Goal: Task Accomplishment & Management: Manage account settings

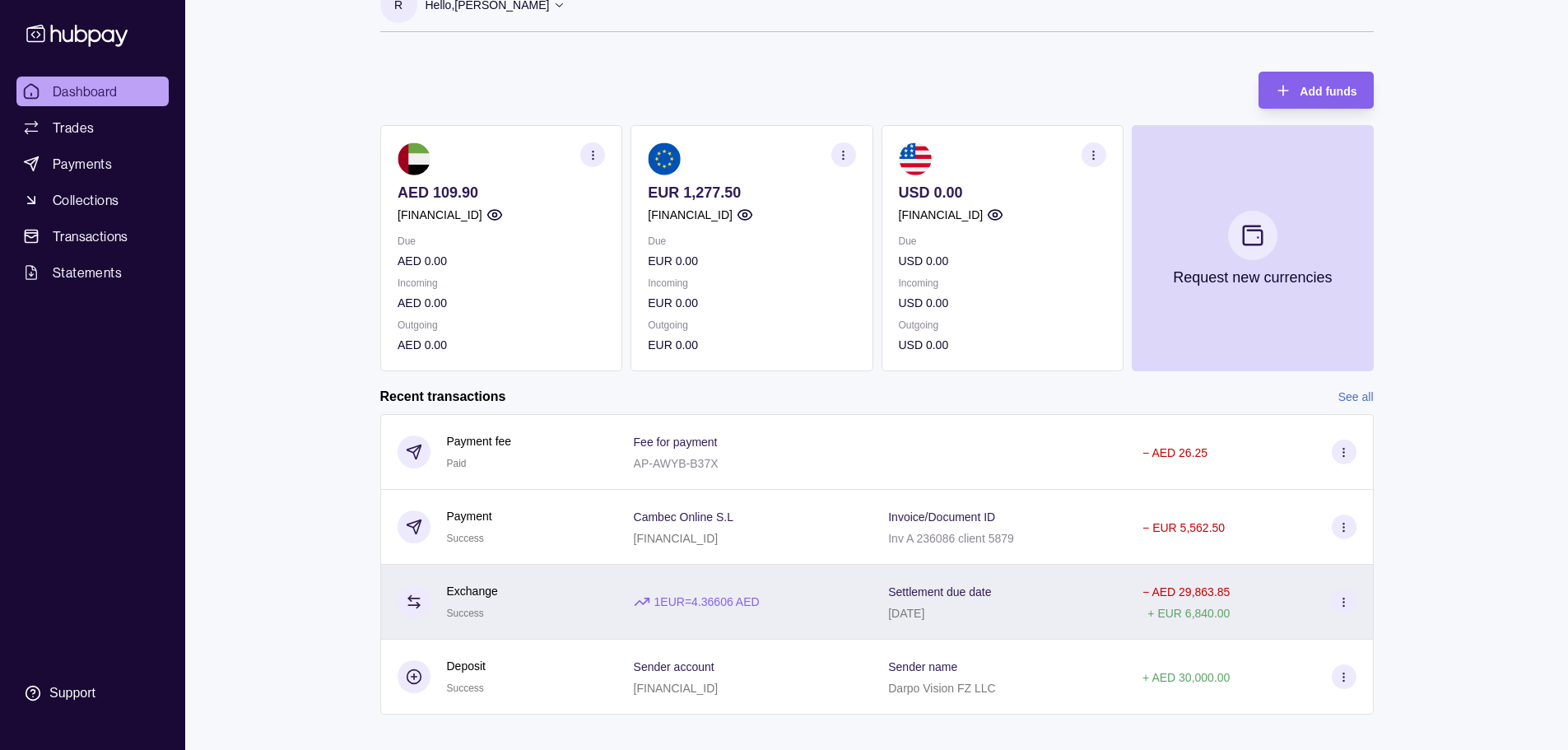
scroll to position [51, 0]
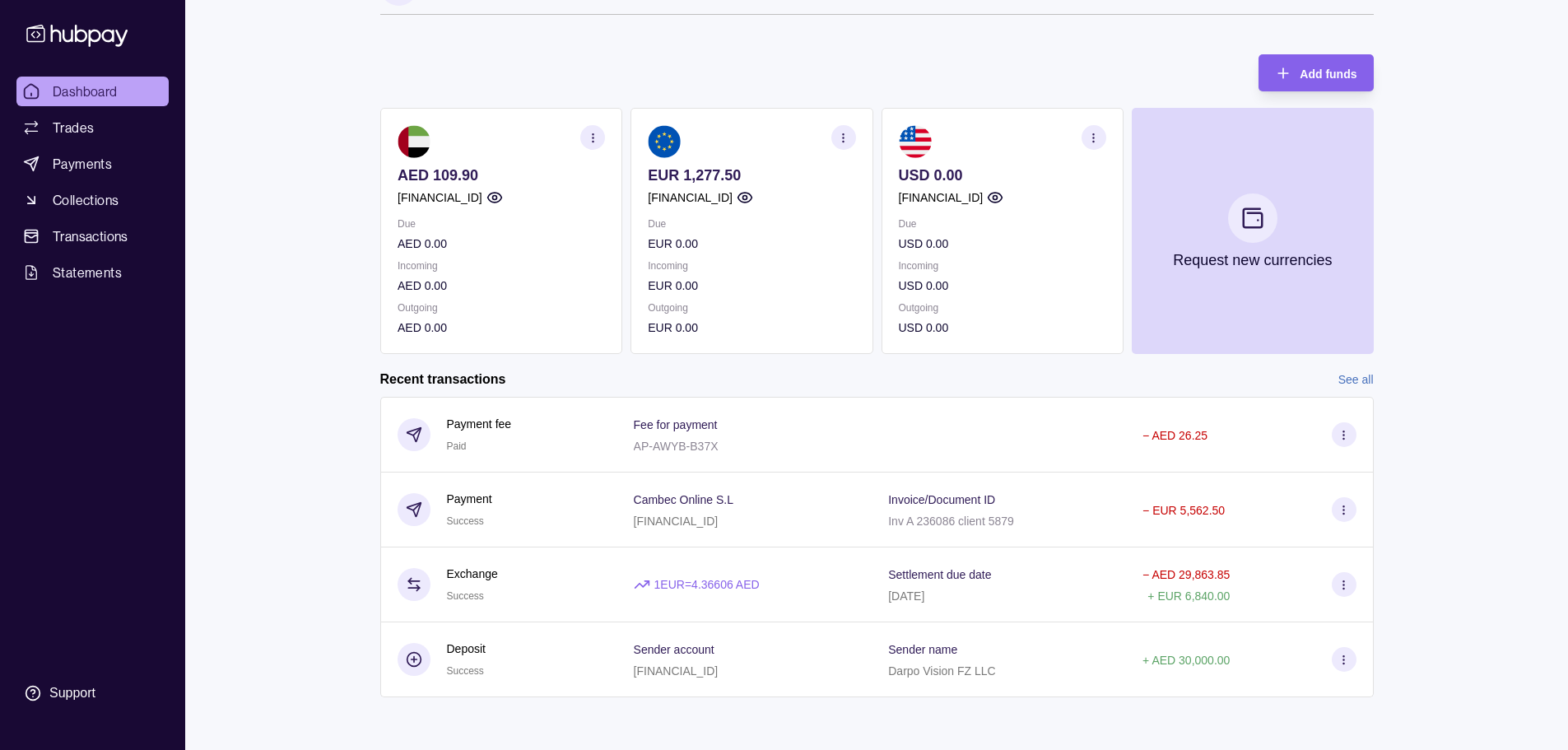
click at [1098, 133] on icon "button" at bounding box center [1093, 138] width 13 height 13
click at [1070, 339] on section "USD 0.00 [FINANCIAL_ID] Due USD 0.00 Incoming USD 0.00 Outgoing USD 0.00 View t…" at bounding box center [1002, 231] width 242 height 246
click at [1027, 311] on p "Outgoing" at bounding box center [1001, 308] width 207 height 18
click at [1003, 375] on div "Recent transactions See all" at bounding box center [877, 379] width 993 height 18
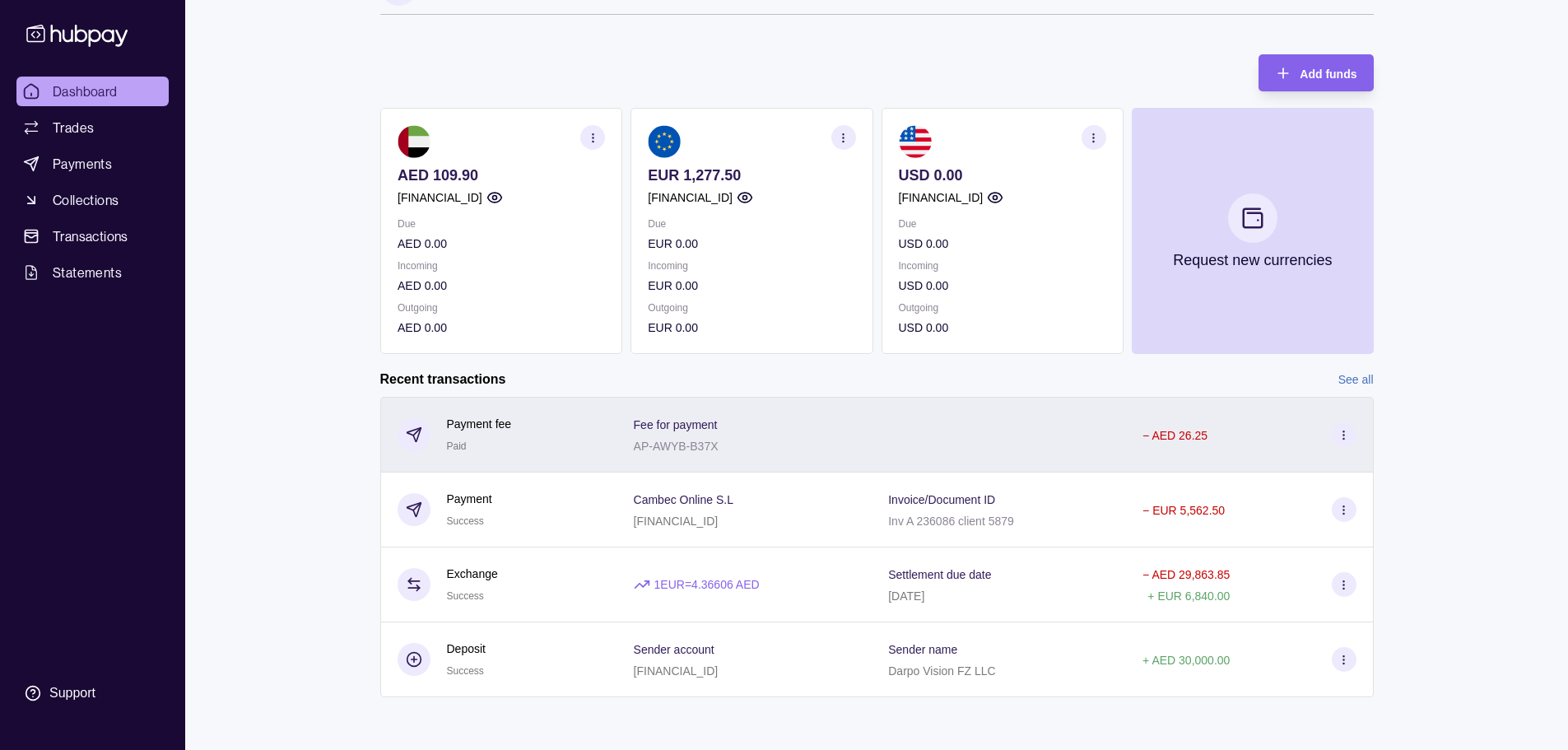
click at [1047, 406] on div at bounding box center [999, 434] width 255 height 76
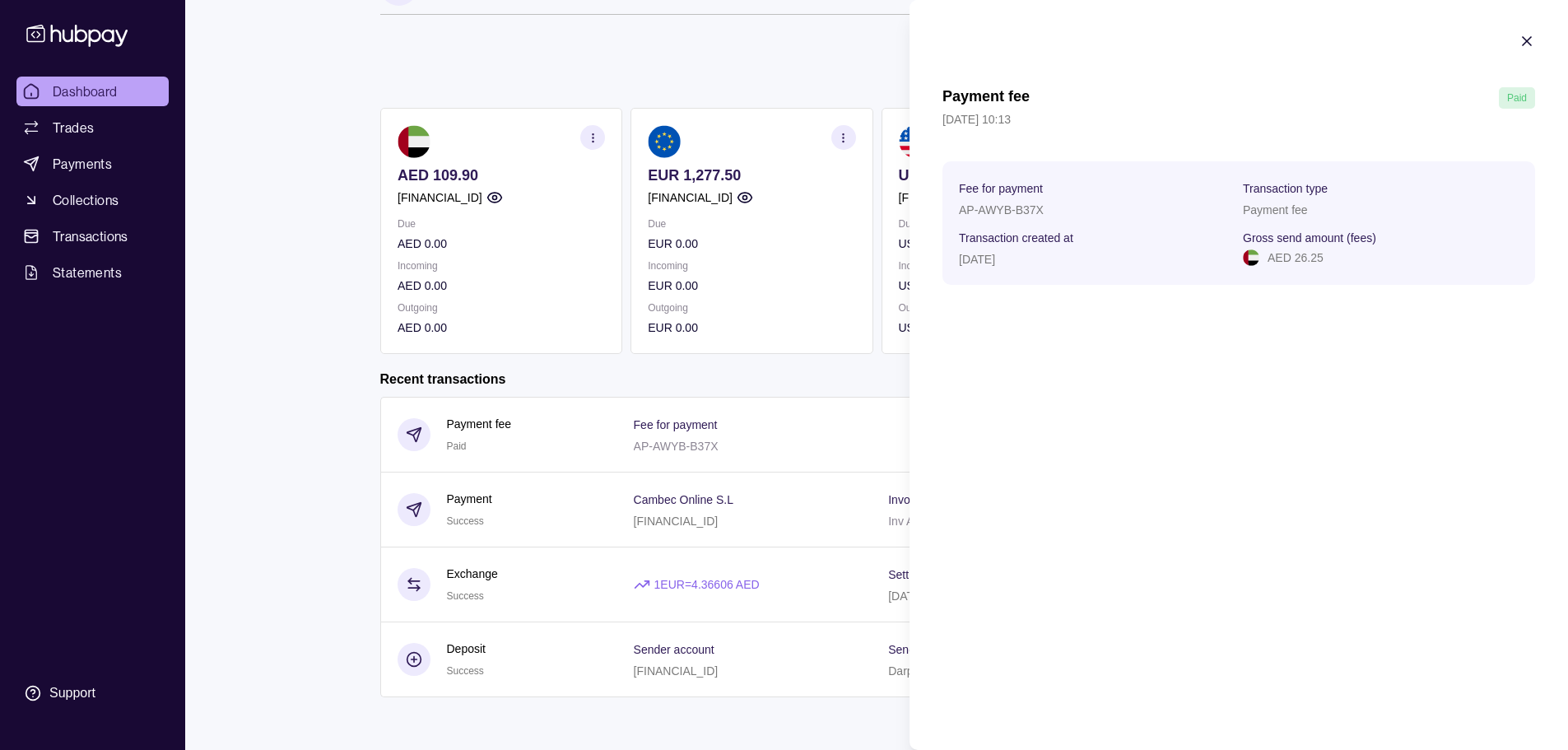
click at [1521, 38] on icon "button" at bounding box center [1527, 40] width 17 height 17
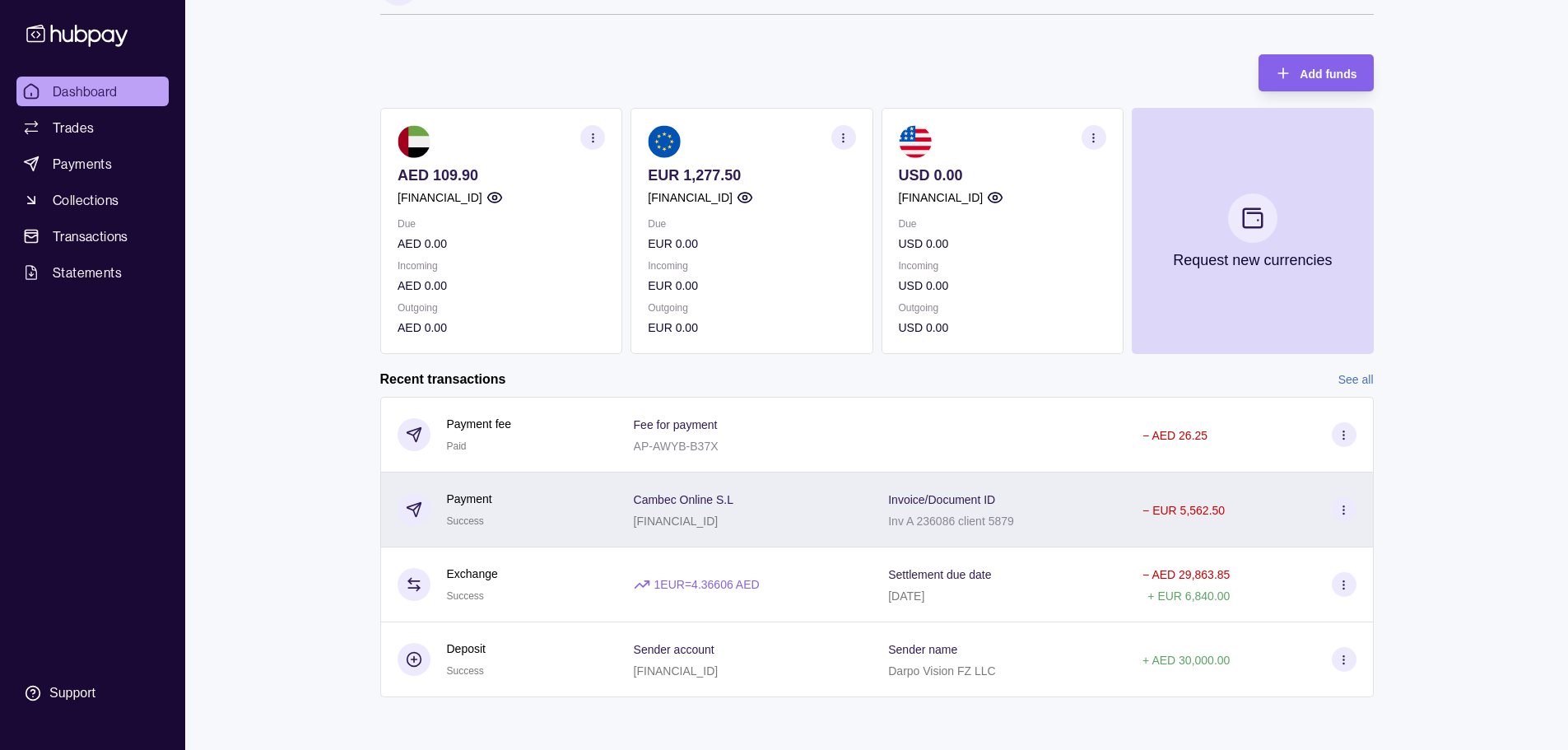
click at [733, 505] on section "Cambec Online S.L" at bounding box center [683, 498] width 99 height 20
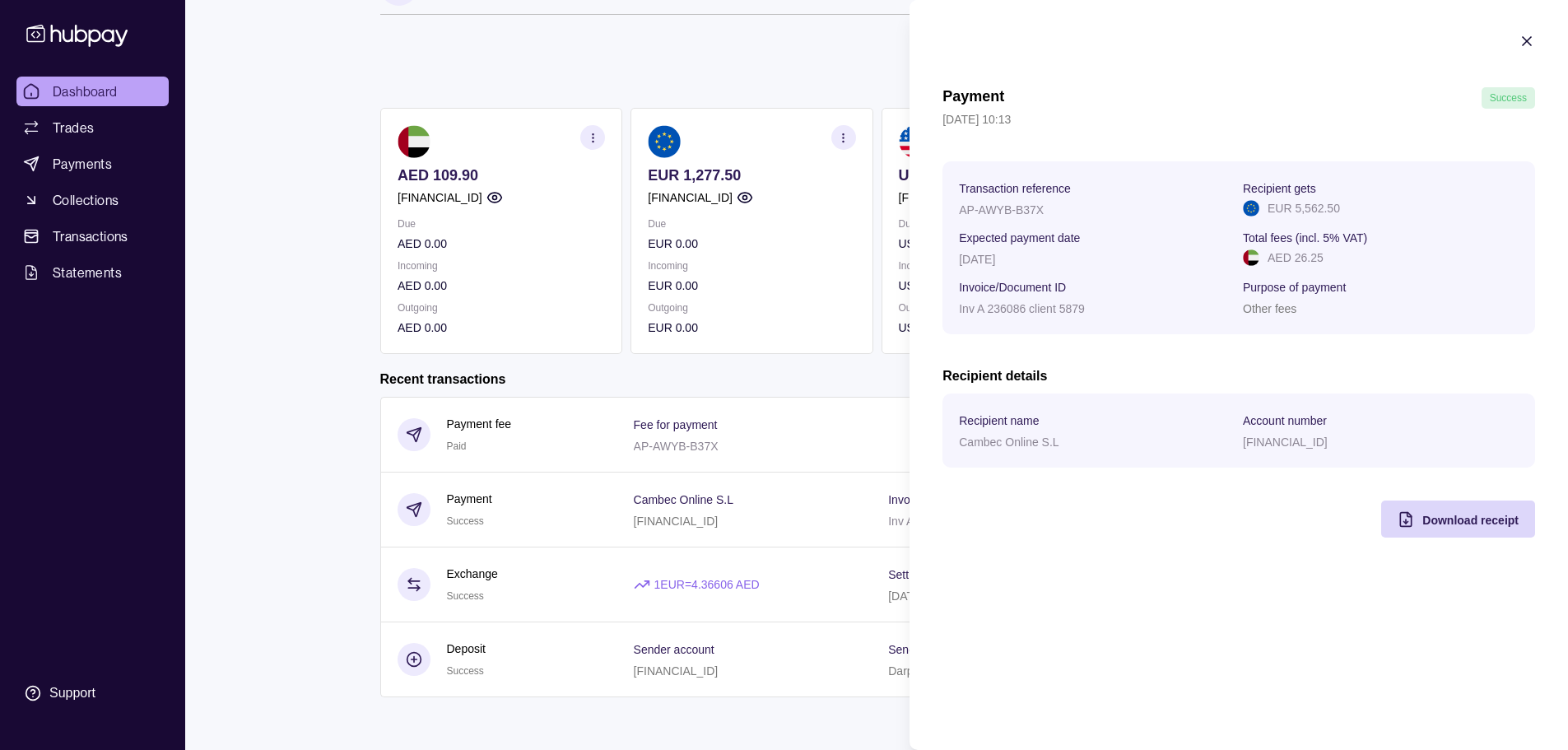
click at [316, 417] on html "Dashboard Trades Payments Collections Transactions Statements Support R Hello, …" at bounding box center [784, 349] width 1568 height 801
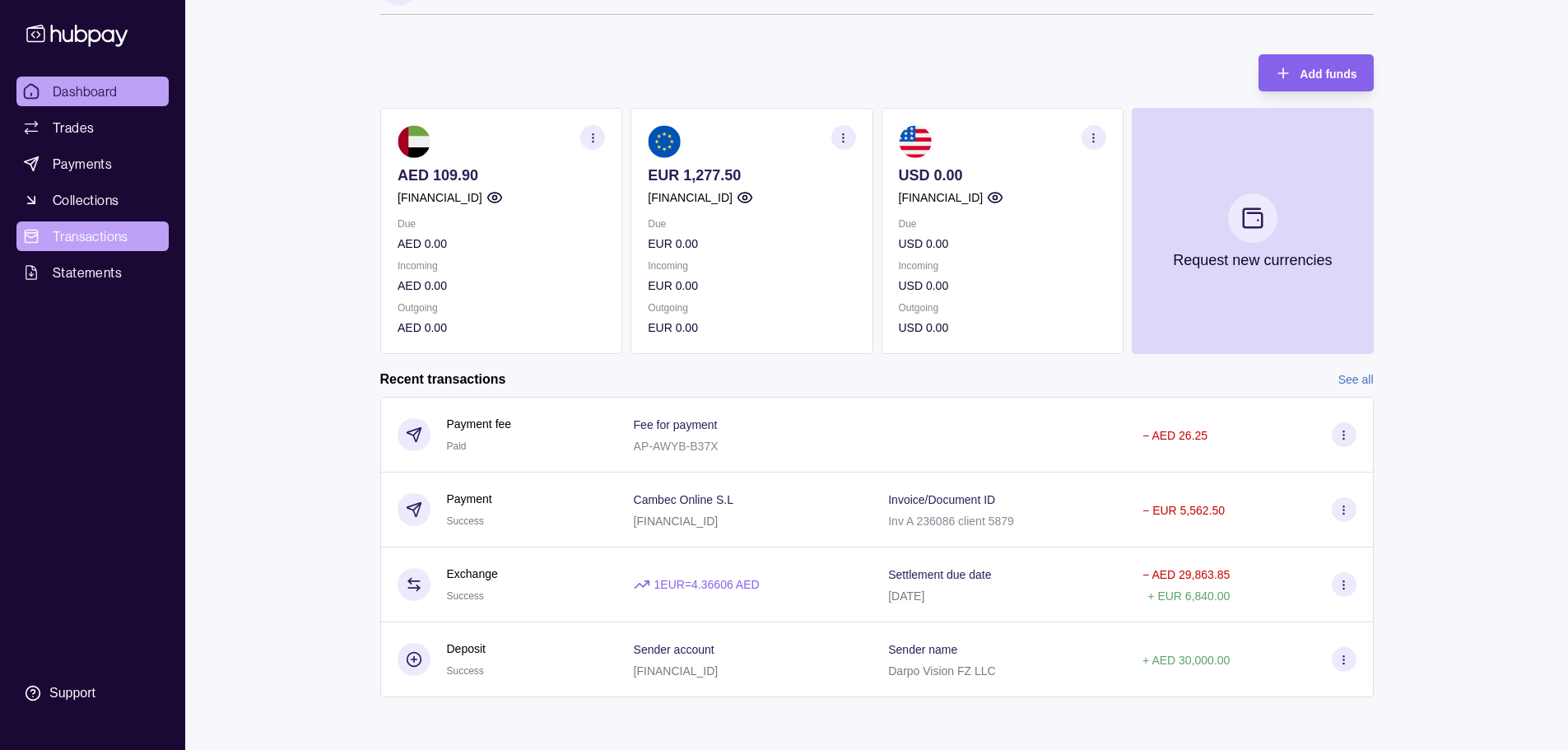
click at [130, 240] on link "Transactions" at bounding box center [92, 236] width 152 height 29
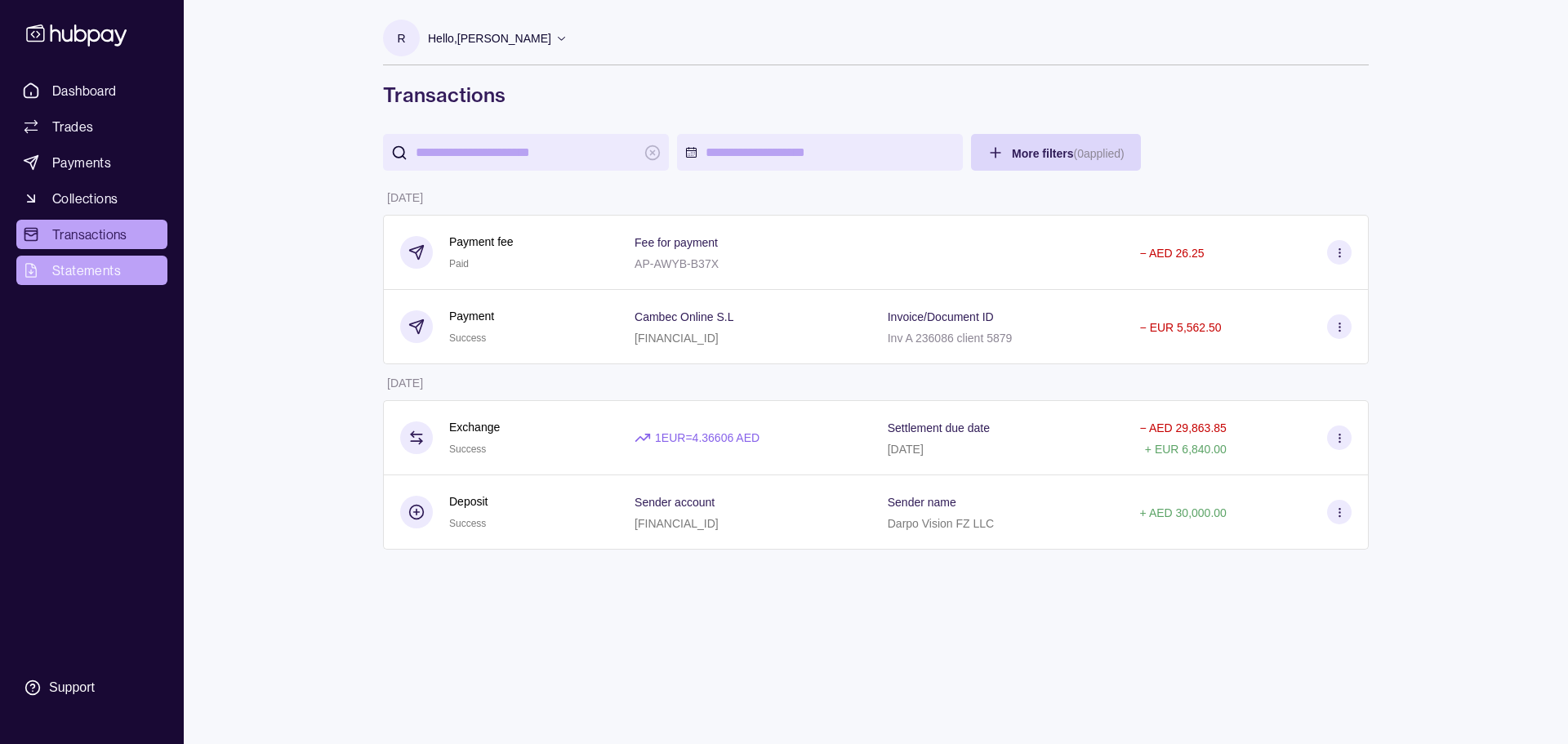
click at [112, 266] on span "Statements" at bounding box center [87, 270] width 68 height 20
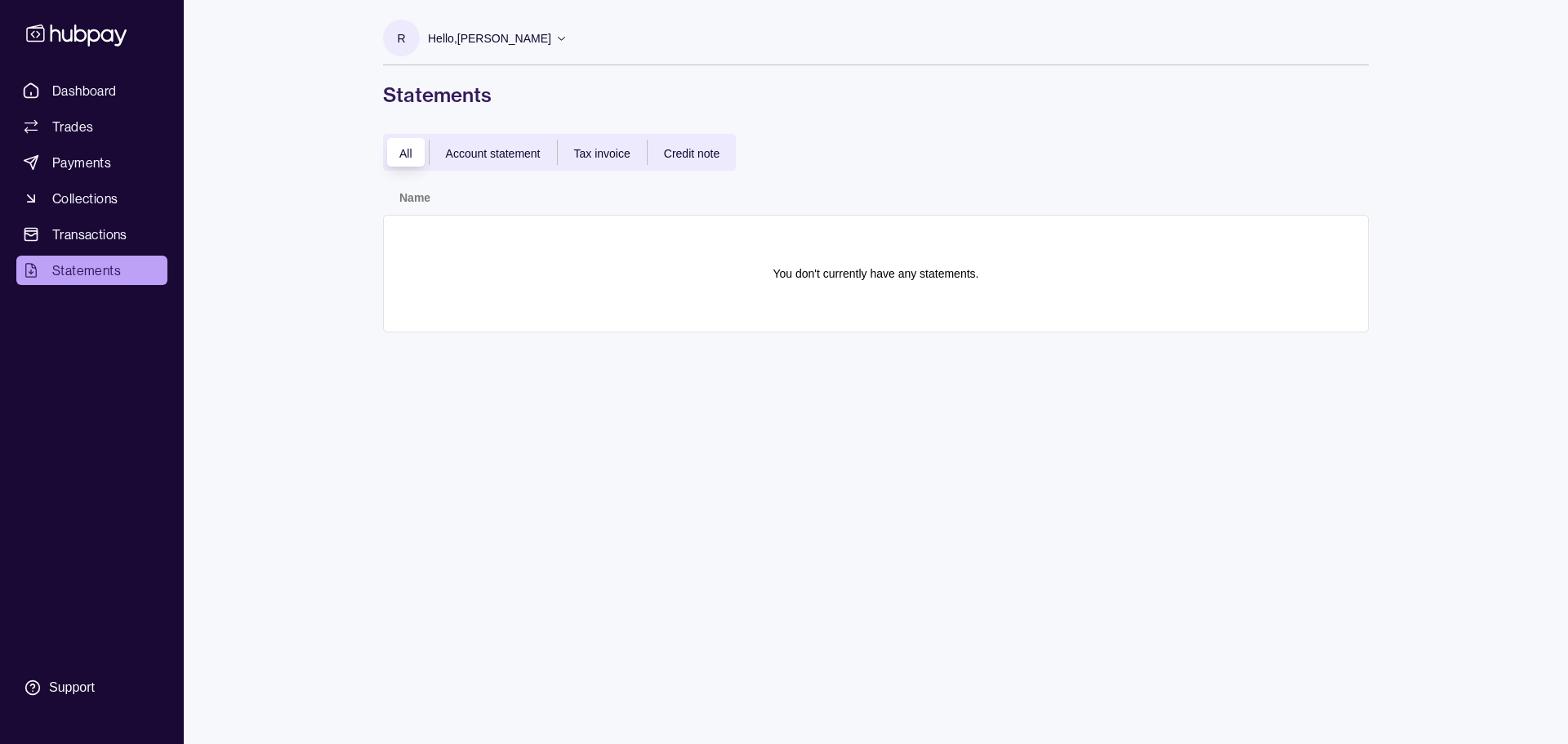
click at [498, 142] on div "Account statement" at bounding box center [493, 152] width 128 height 20
click at [400, 147] on span "All" at bounding box center [405, 153] width 13 height 13
click at [695, 154] on span "Credit note" at bounding box center [692, 153] width 56 height 13
click at [612, 148] on span "Tax invoice" at bounding box center [603, 153] width 57 height 13
click at [491, 162] on div "Account statement" at bounding box center [493, 152] width 128 height 20
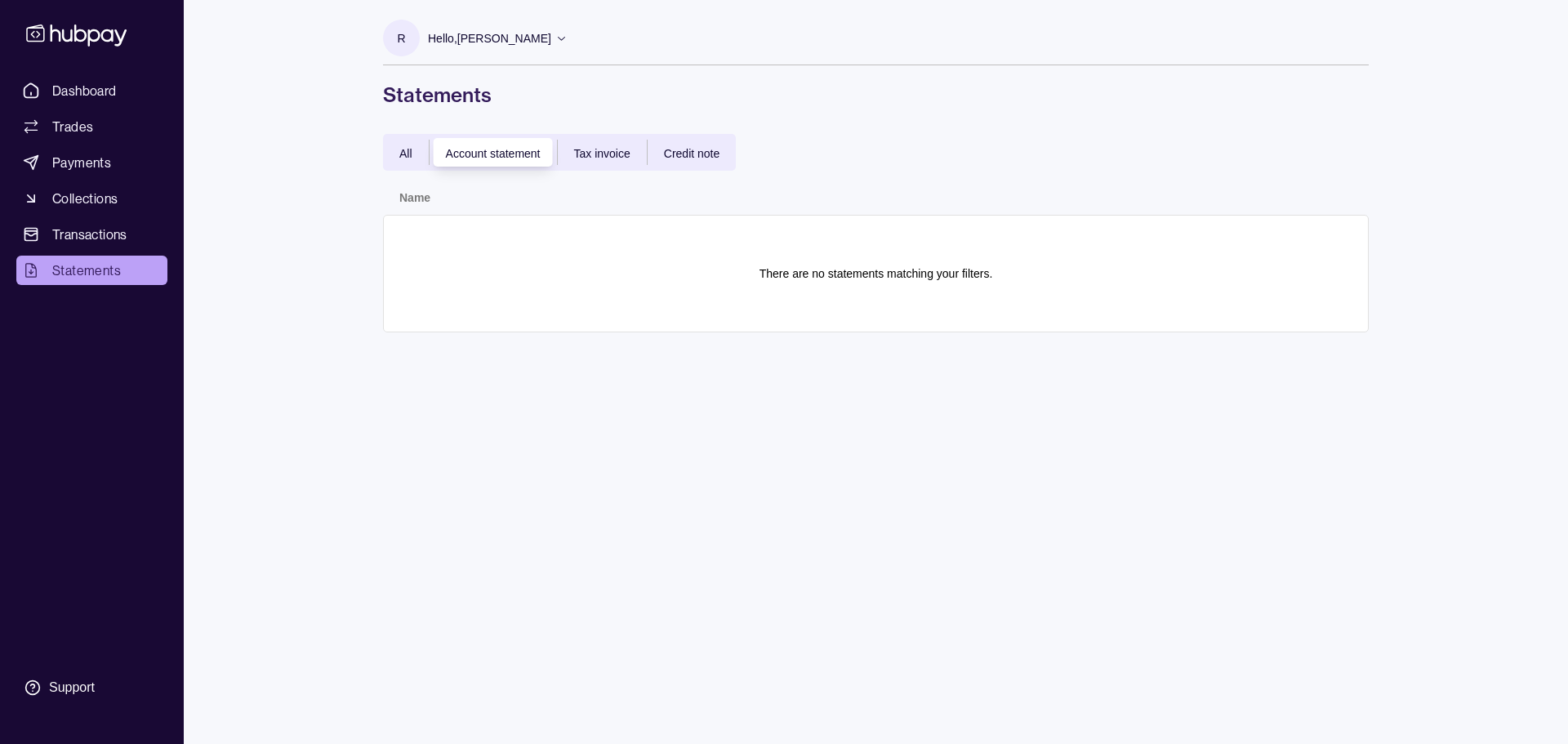
click at [402, 148] on span "All" at bounding box center [405, 153] width 13 height 13
click at [615, 149] on span "Tax invoice" at bounding box center [603, 153] width 57 height 13
click at [405, 151] on span "All" at bounding box center [405, 153] width 13 height 13
click at [680, 244] on section "You don't currently have any statements." at bounding box center [875, 273] width 951 height 83
click at [898, 263] on section "You don't currently have any statements." at bounding box center [875, 273] width 951 height 83
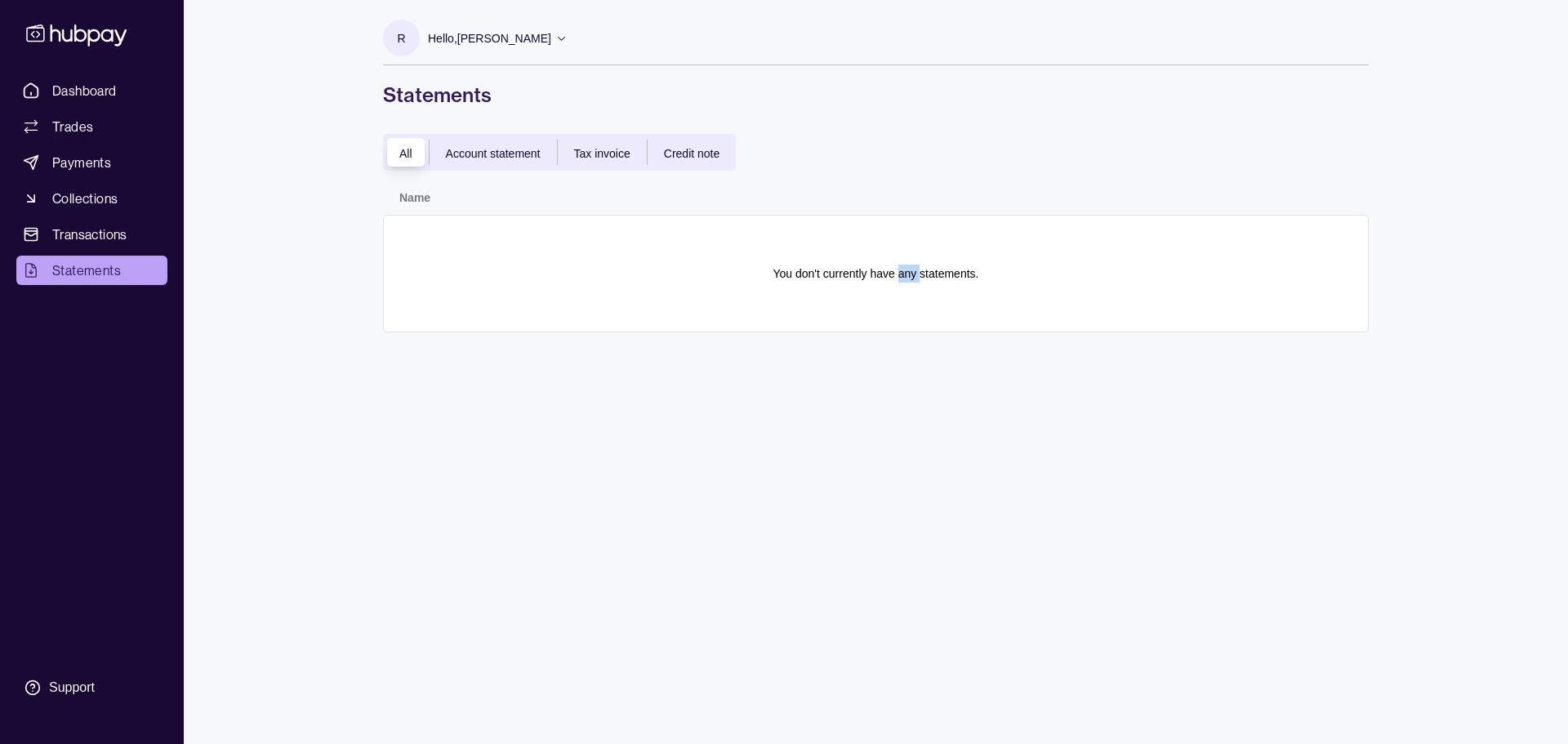
click at [898, 263] on section "You don't currently have any statements." at bounding box center [875, 273] width 951 height 83
click at [77, 87] on span "Dashboard" at bounding box center [85, 91] width 64 height 20
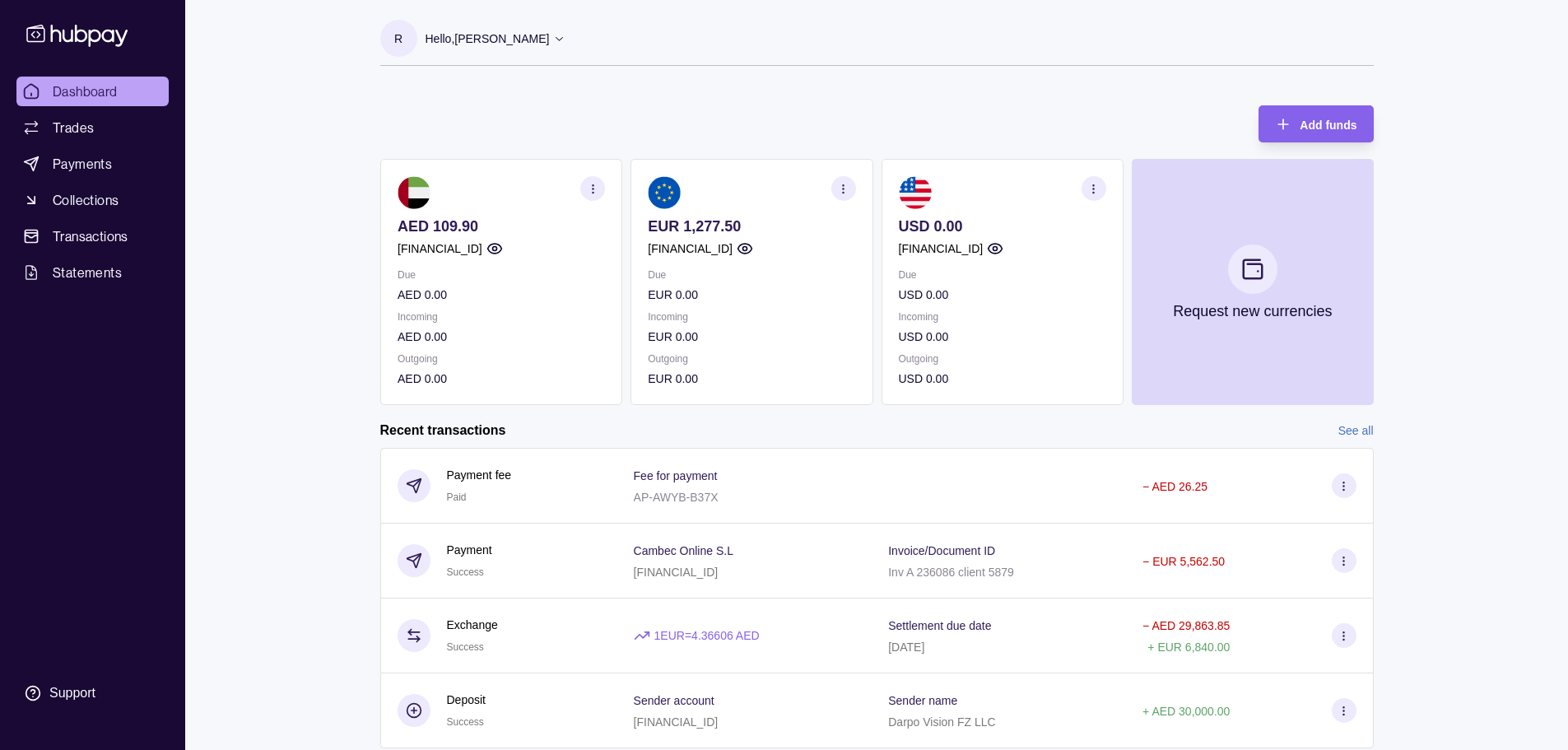
click at [839, 190] on icon "button" at bounding box center [842, 189] width 13 height 13
click at [576, 186] on section at bounding box center [500, 192] width 207 height 32
click at [592, 187] on icon "button" at bounding box center [592, 189] width 13 height 13
click at [466, 190] on link "View transactions" at bounding box center [471, 188] width 89 height 18
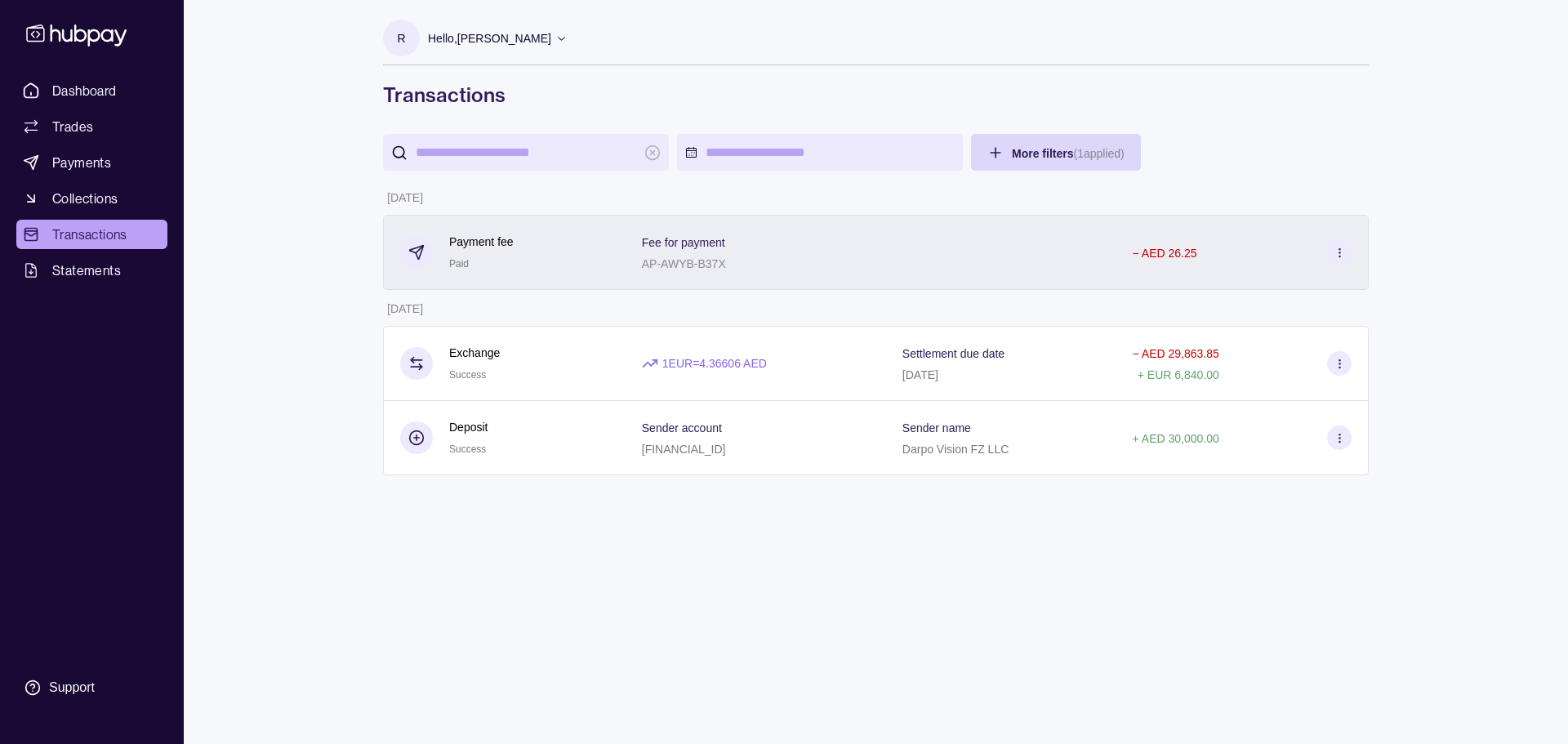
click at [1348, 254] on section at bounding box center [1339, 252] width 24 height 24
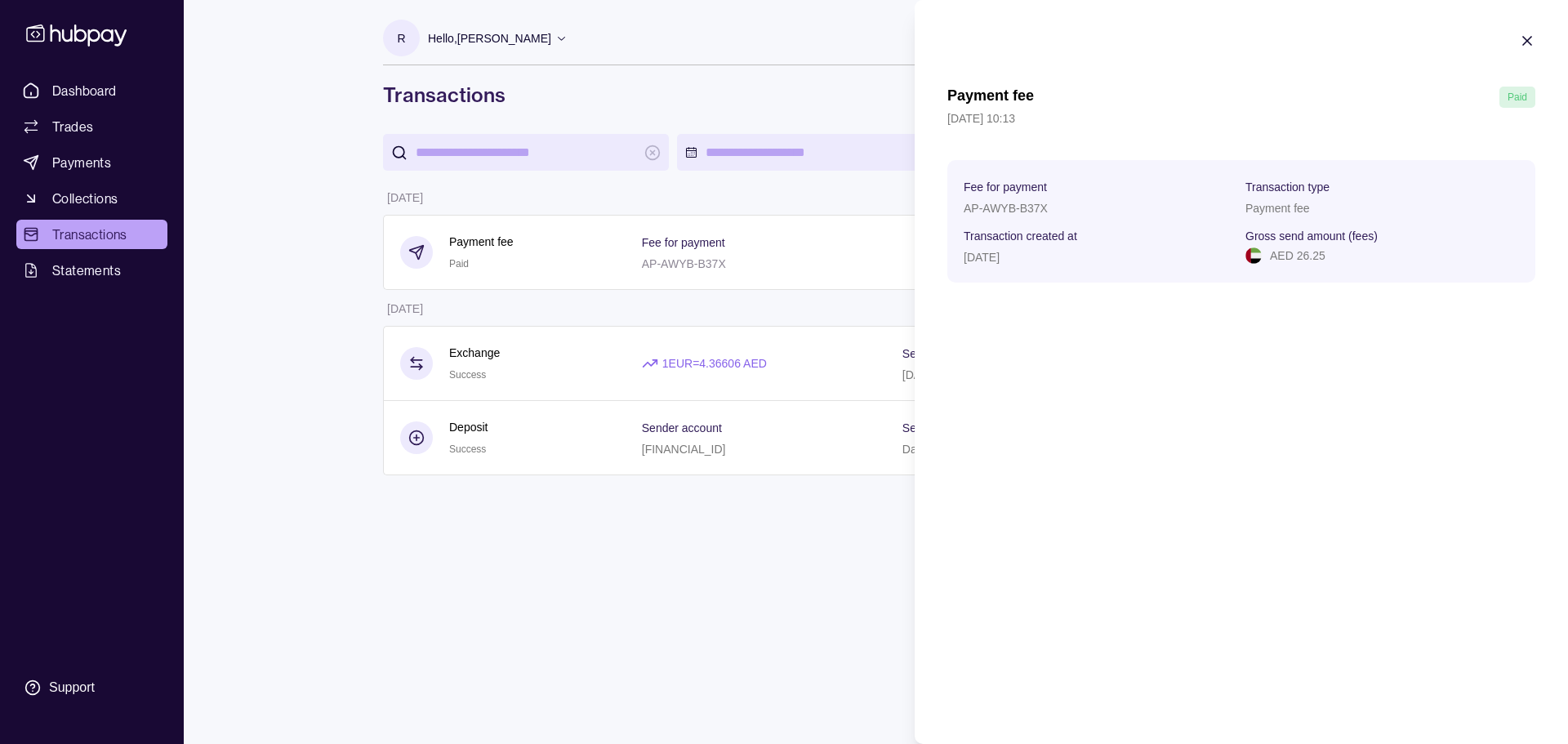
click at [1522, 45] on icon "button" at bounding box center [1527, 40] width 17 height 17
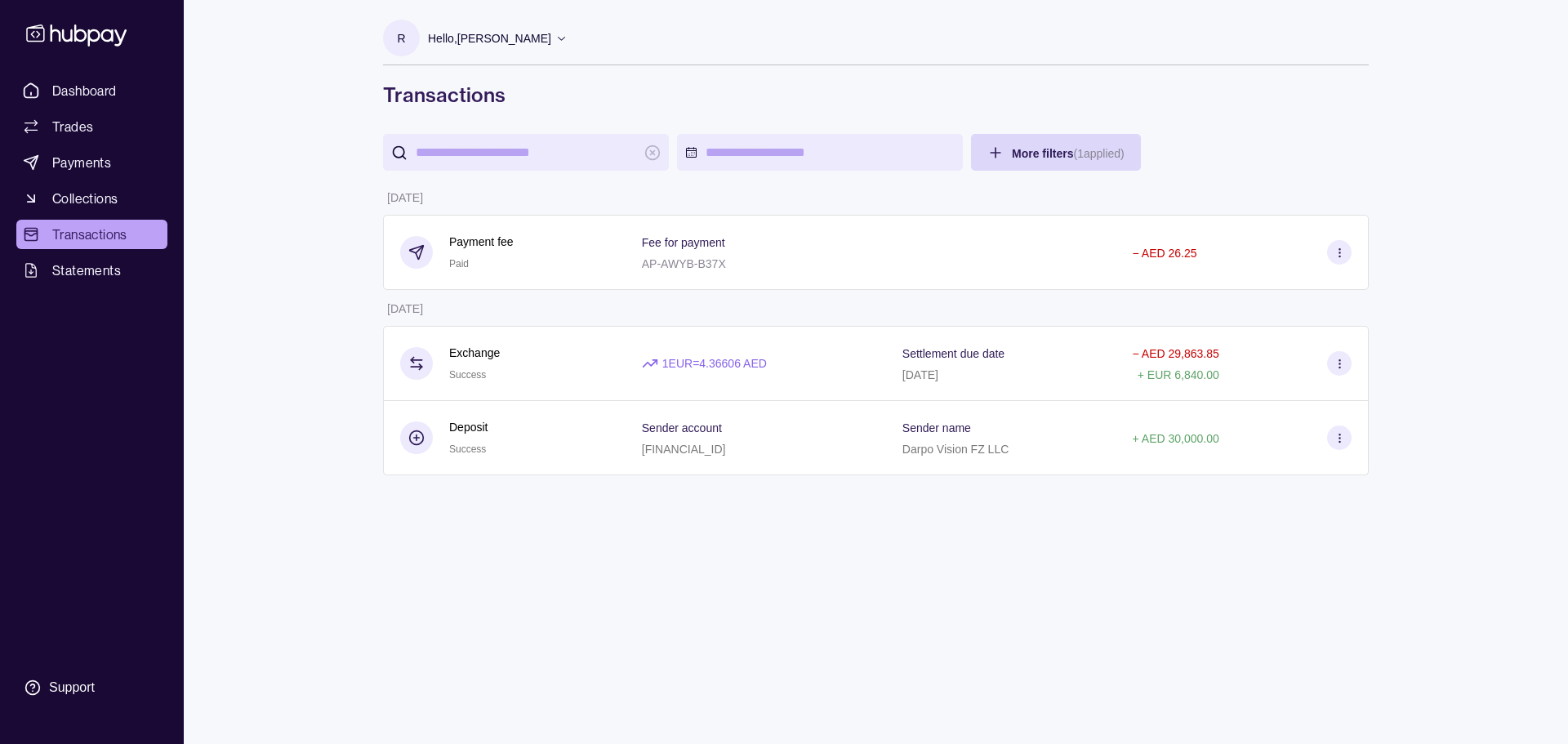
click at [557, 28] on section "R Hello, [PERSON_NAME] Darpo Vision FZ LLC Account Terms and conditions Privacy…" at bounding box center [876, 42] width 985 height 46
click at [555, 32] on icon at bounding box center [561, 38] width 13 height 13
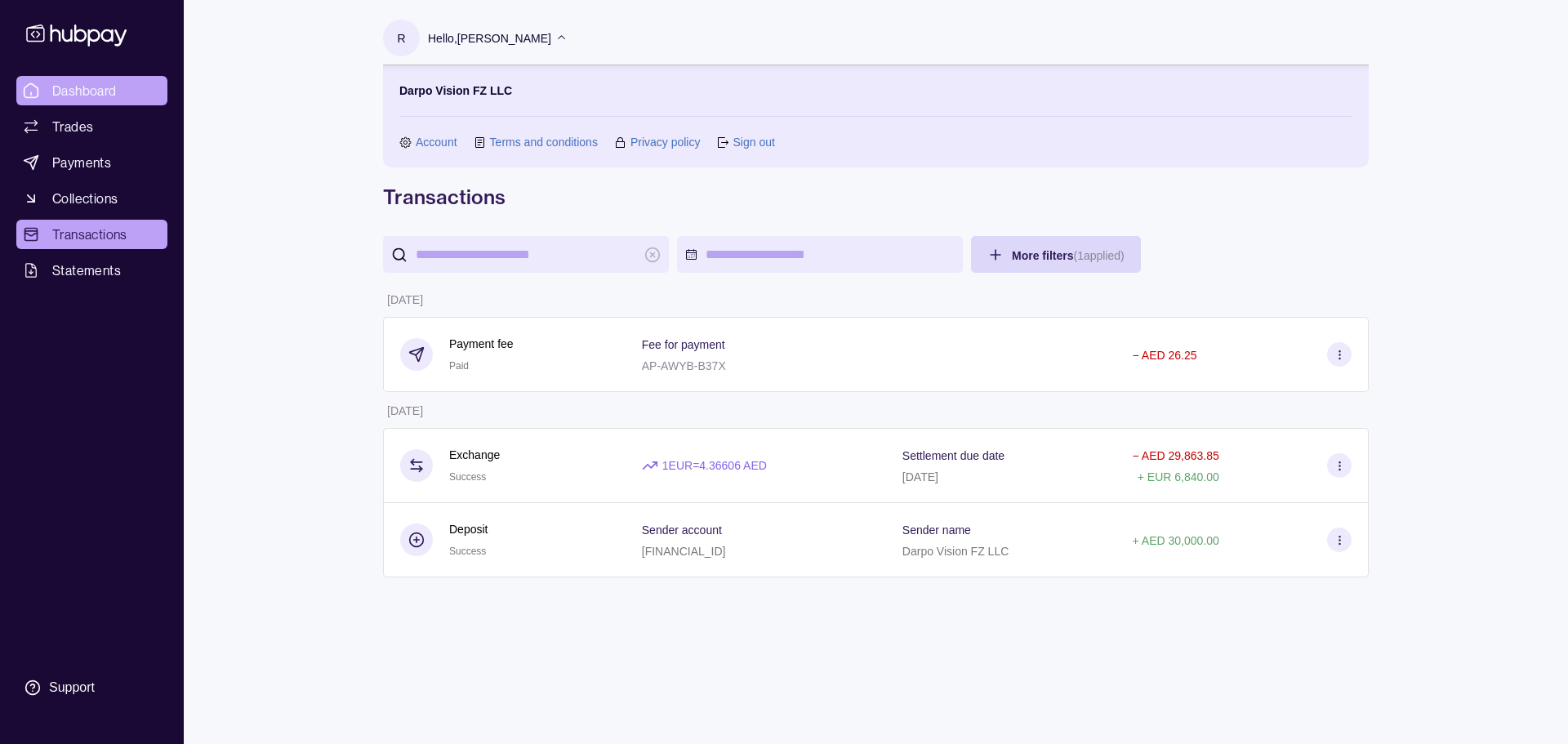
click at [86, 96] on span "Dashboard" at bounding box center [85, 91] width 64 height 20
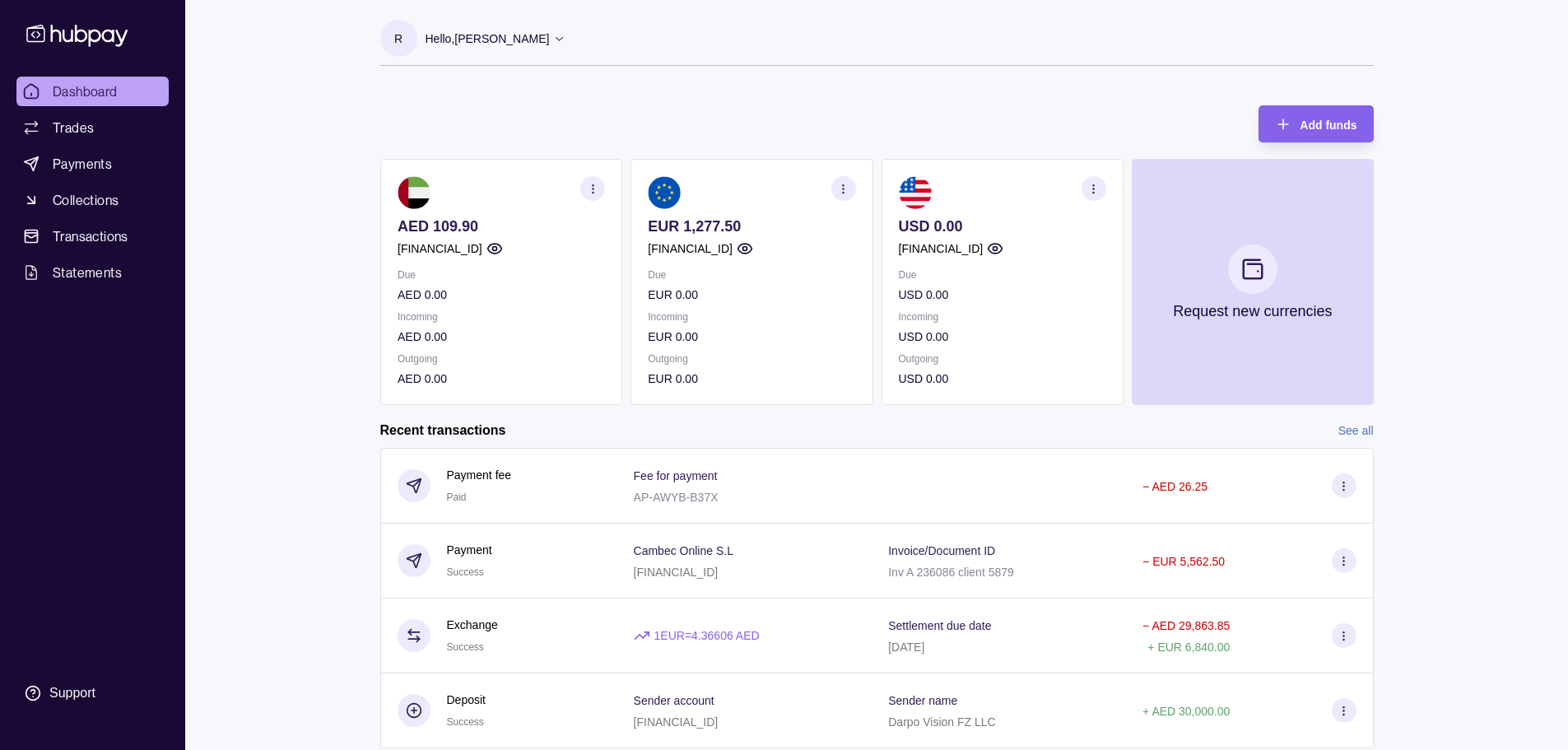
click at [532, 43] on p "Hello, [PERSON_NAME]" at bounding box center [488, 38] width 124 height 18
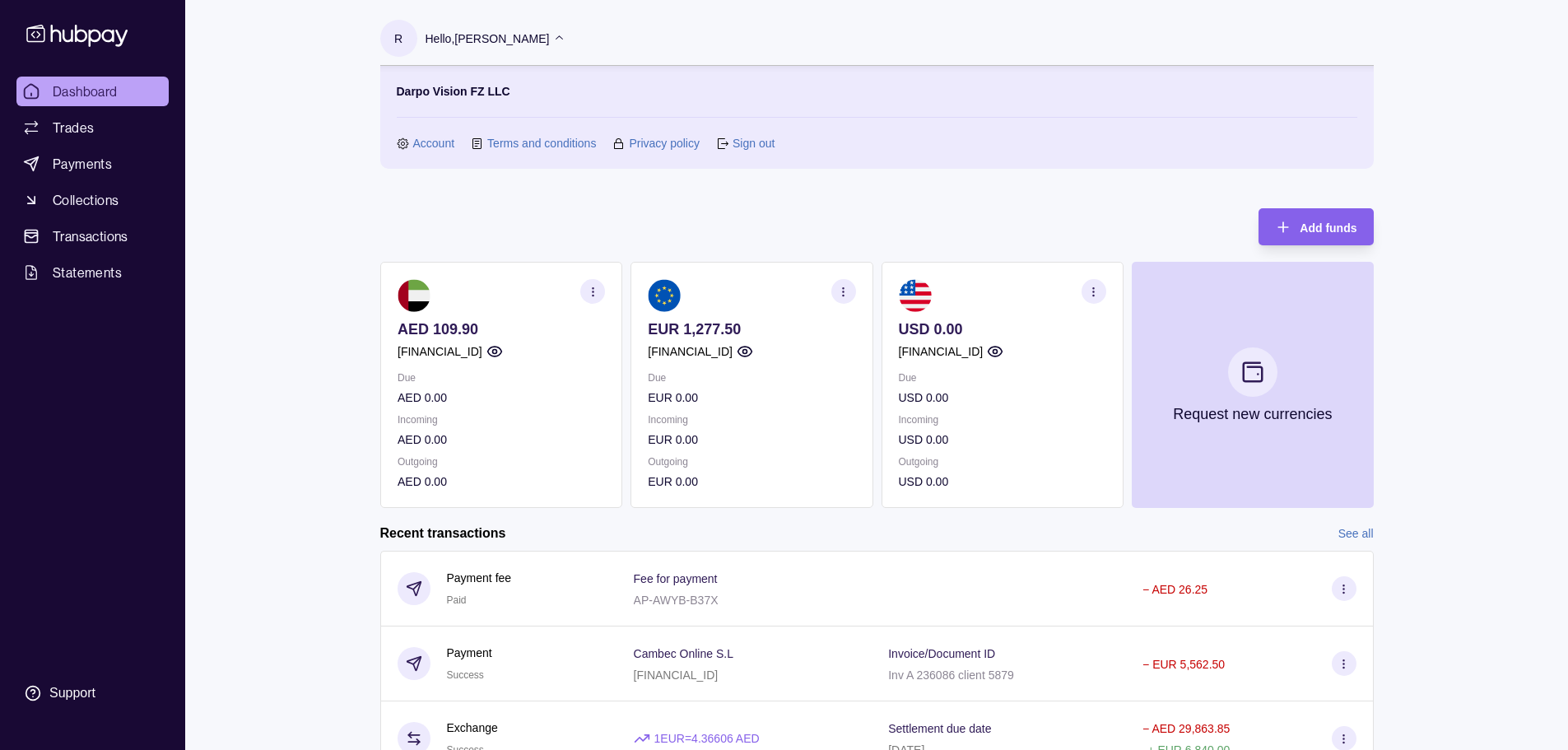
click at [416, 144] on link "Account" at bounding box center [434, 143] width 42 height 18
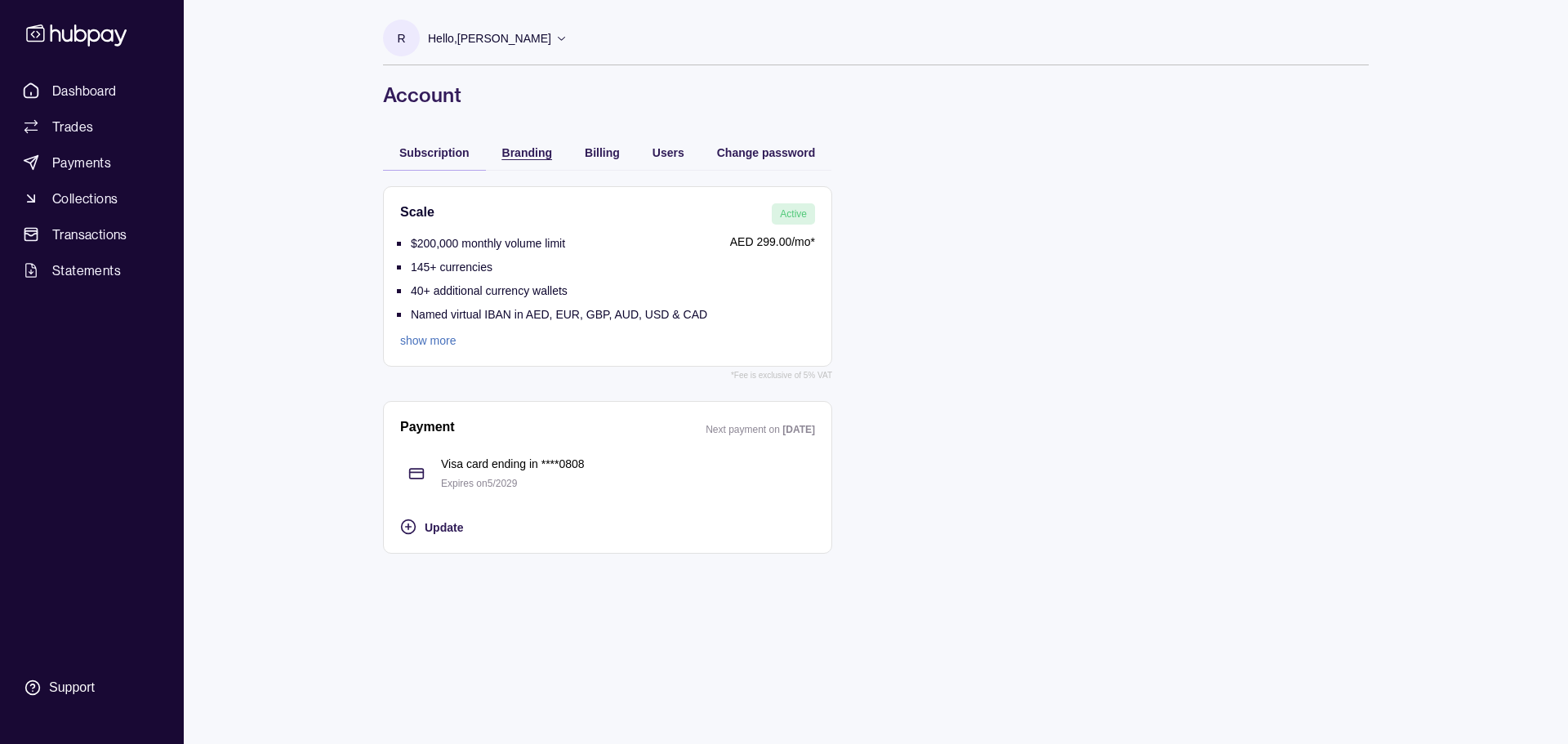
click at [509, 161] on div "Branding" at bounding box center [527, 152] width 50 height 20
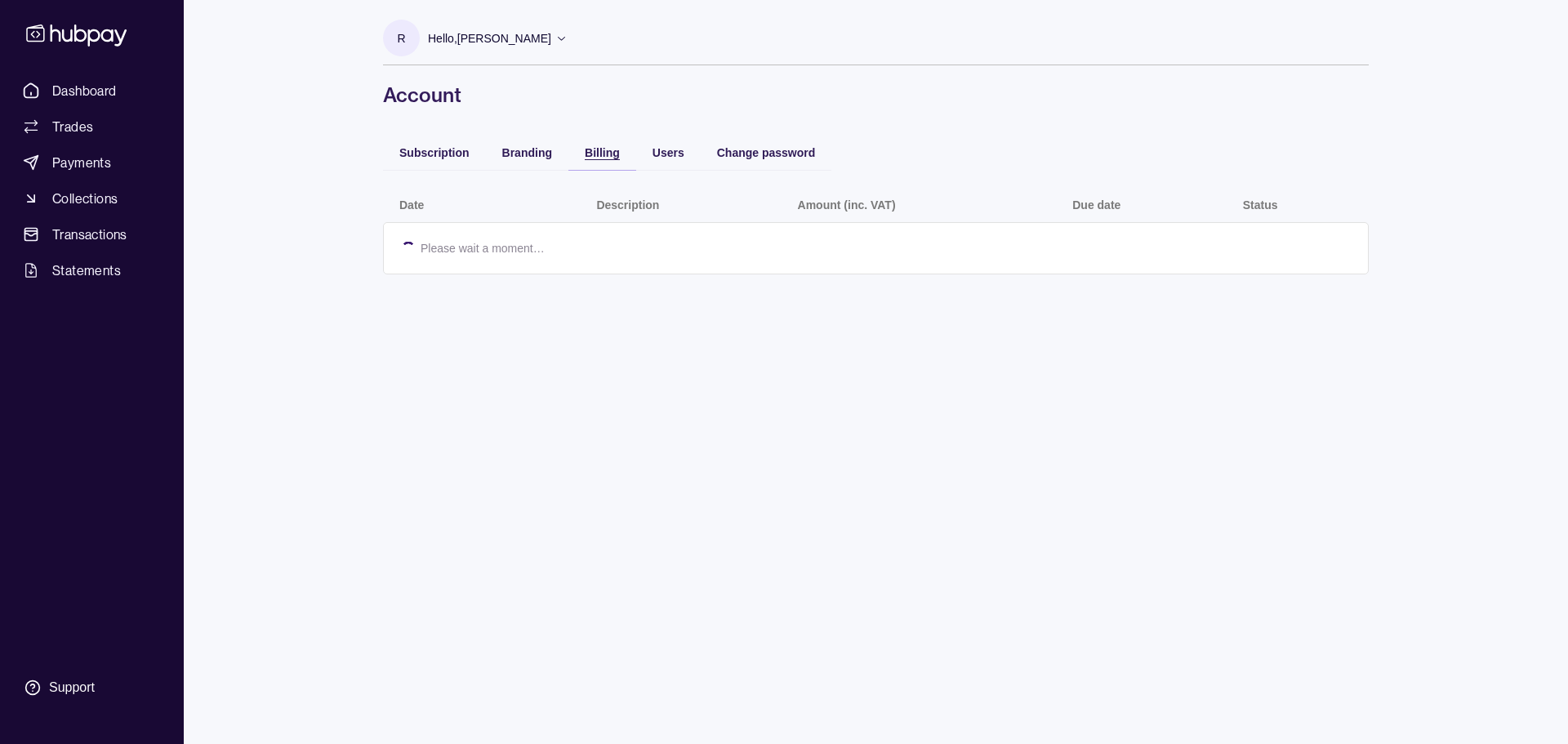
click at [583, 160] on div "Billing" at bounding box center [589, 152] width 60 height 20
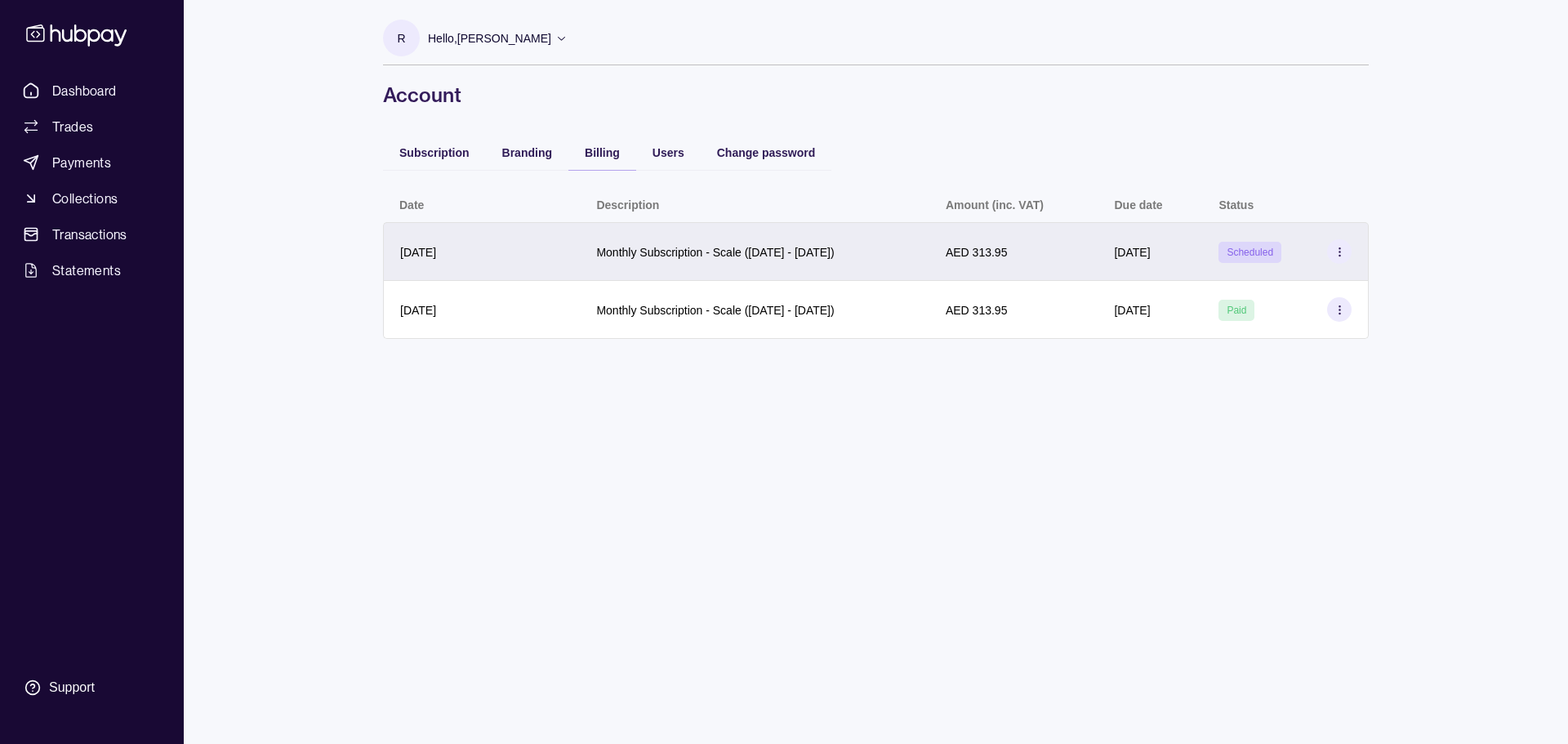
click at [1344, 247] on icon at bounding box center [1340, 252] width 13 height 13
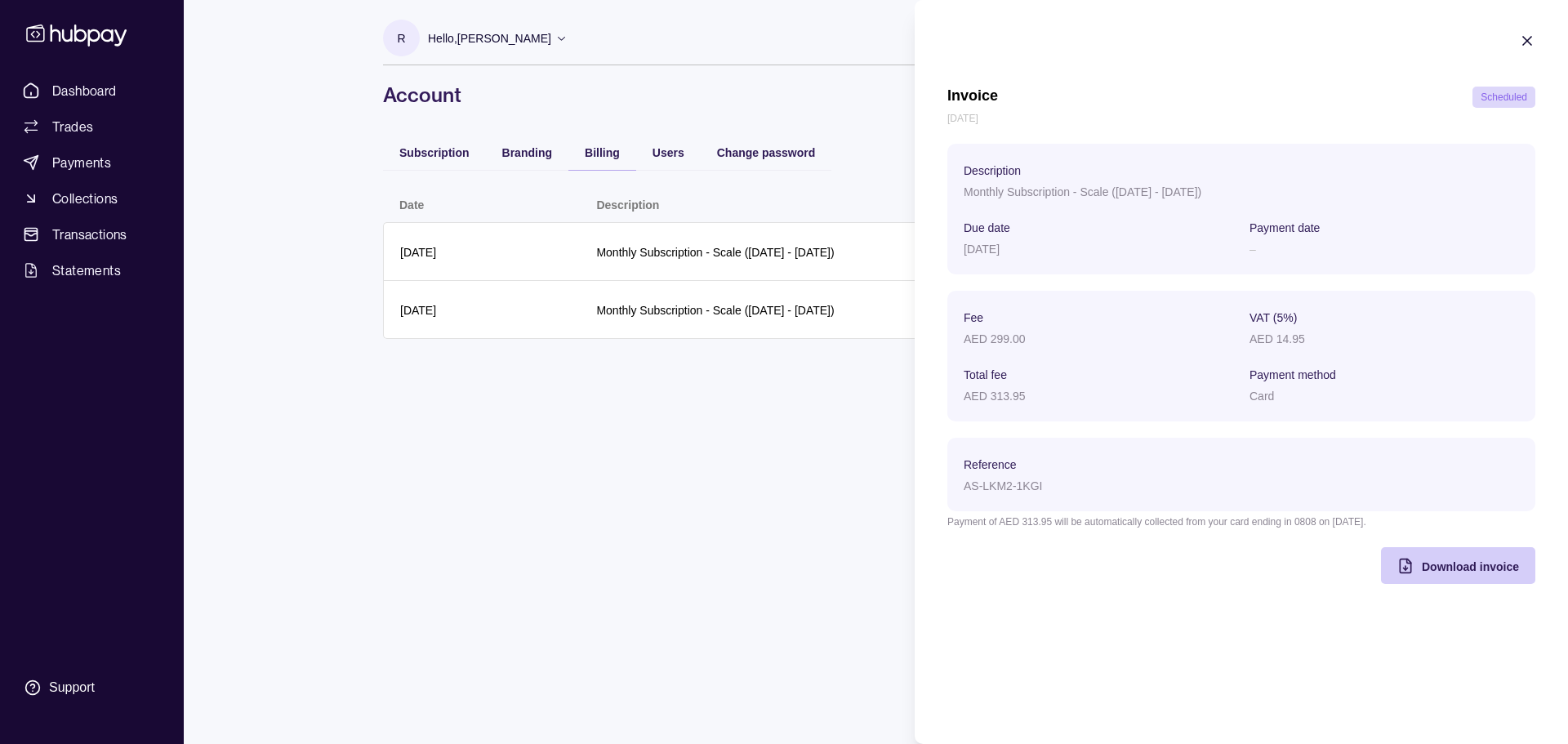
click at [1497, 563] on span "Download invoice" at bounding box center [1470, 566] width 98 height 13
click at [1534, 44] on icon "button" at bounding box center [1527, 40] width 17 height 17
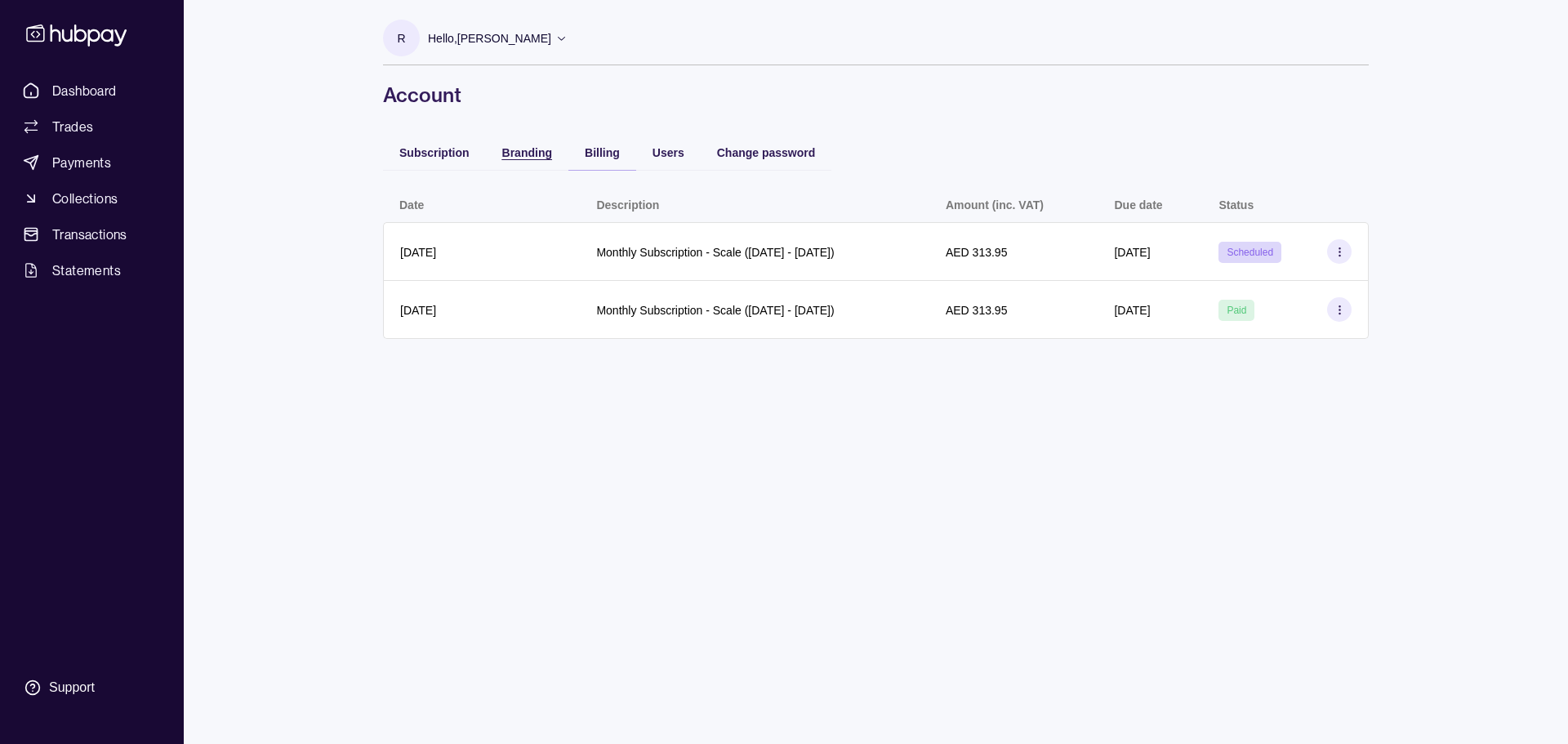
click at [528, 153] on span "Branding" at bounding box center [527, 152] width 50 height 13
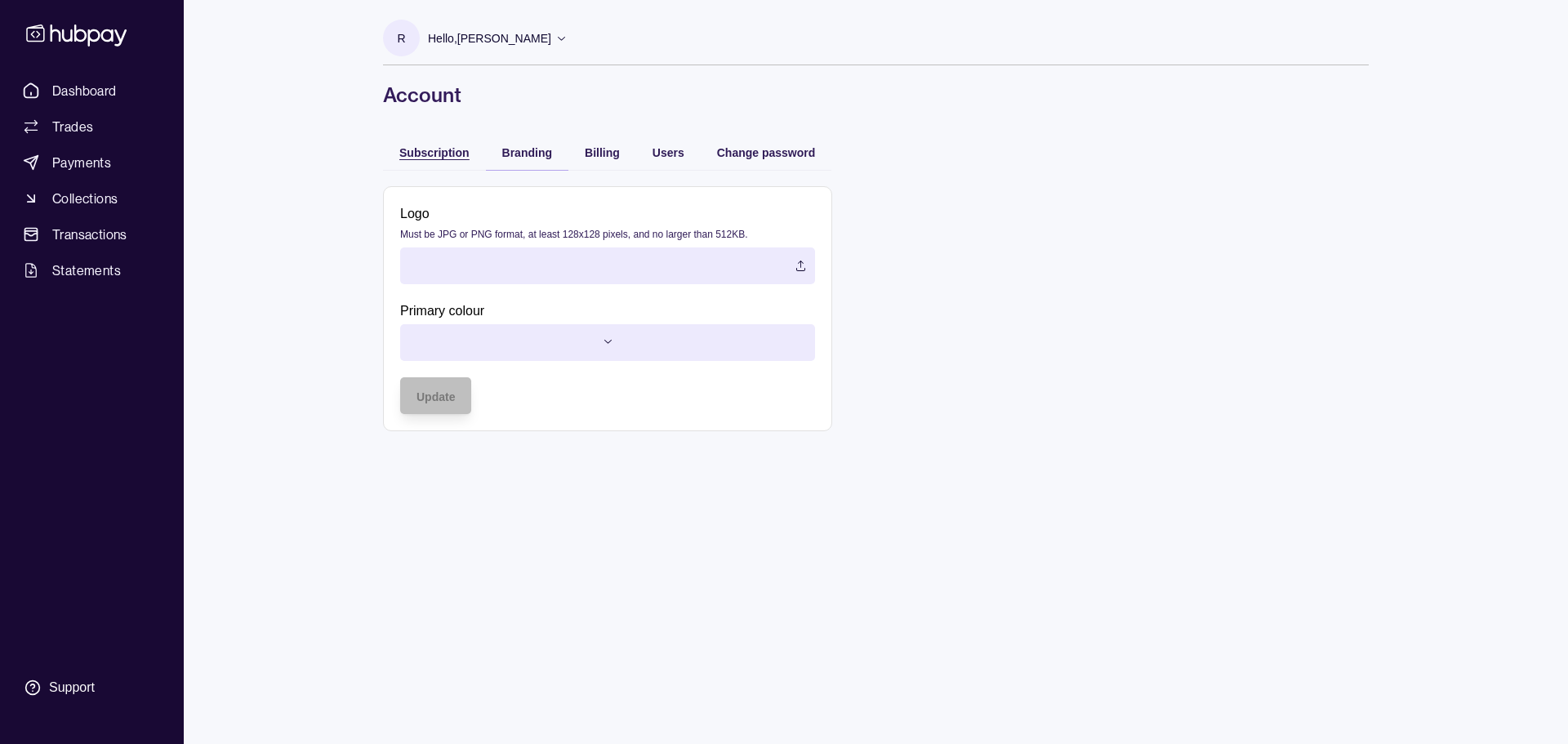
click at [464, 145] on div "Subscription" at bounding box center [434, 152] width 70 height 20
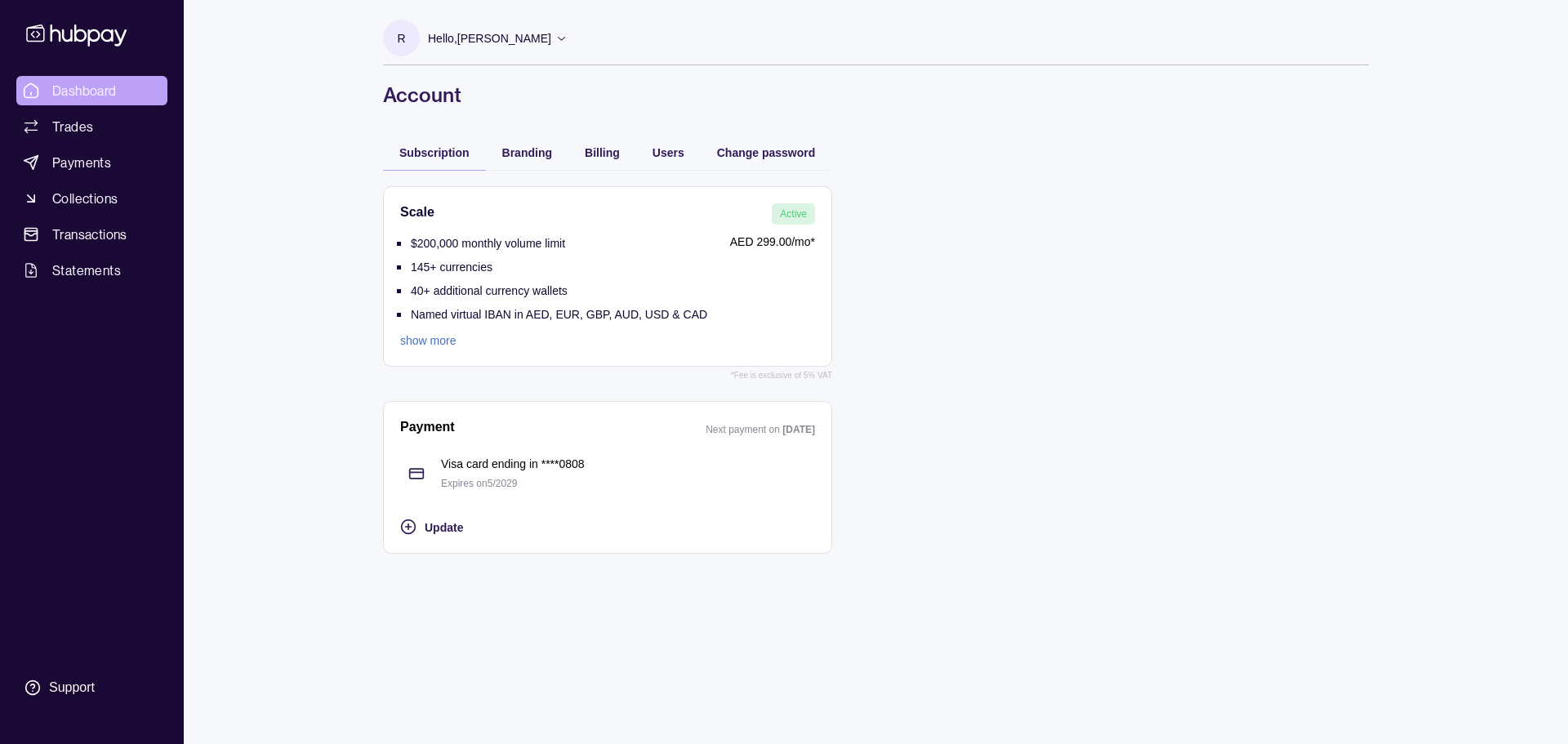
click at [91, 83] on span "Dashboard" at bounding box center [85, 91] width 64 height 20
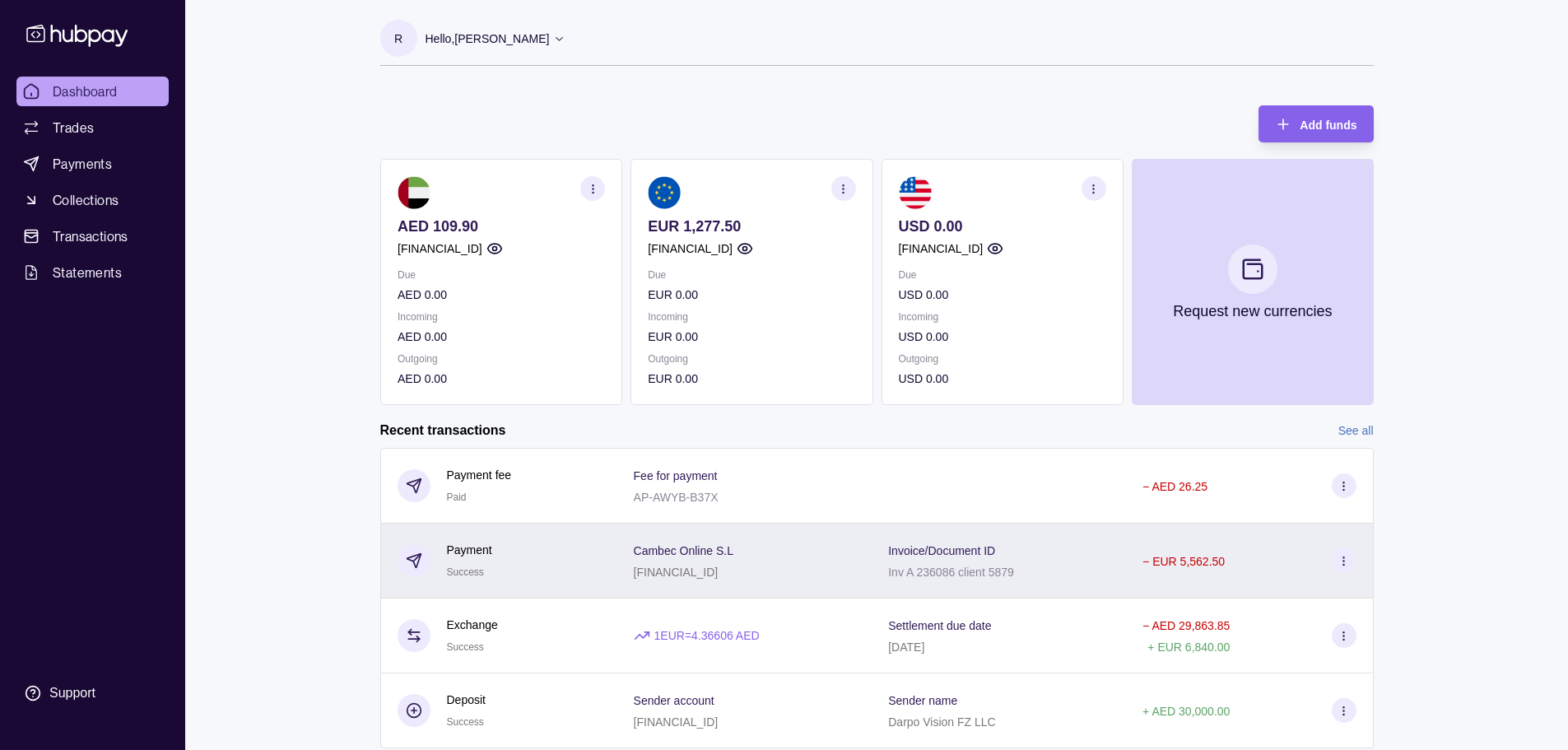
scroll to position [51, 0]
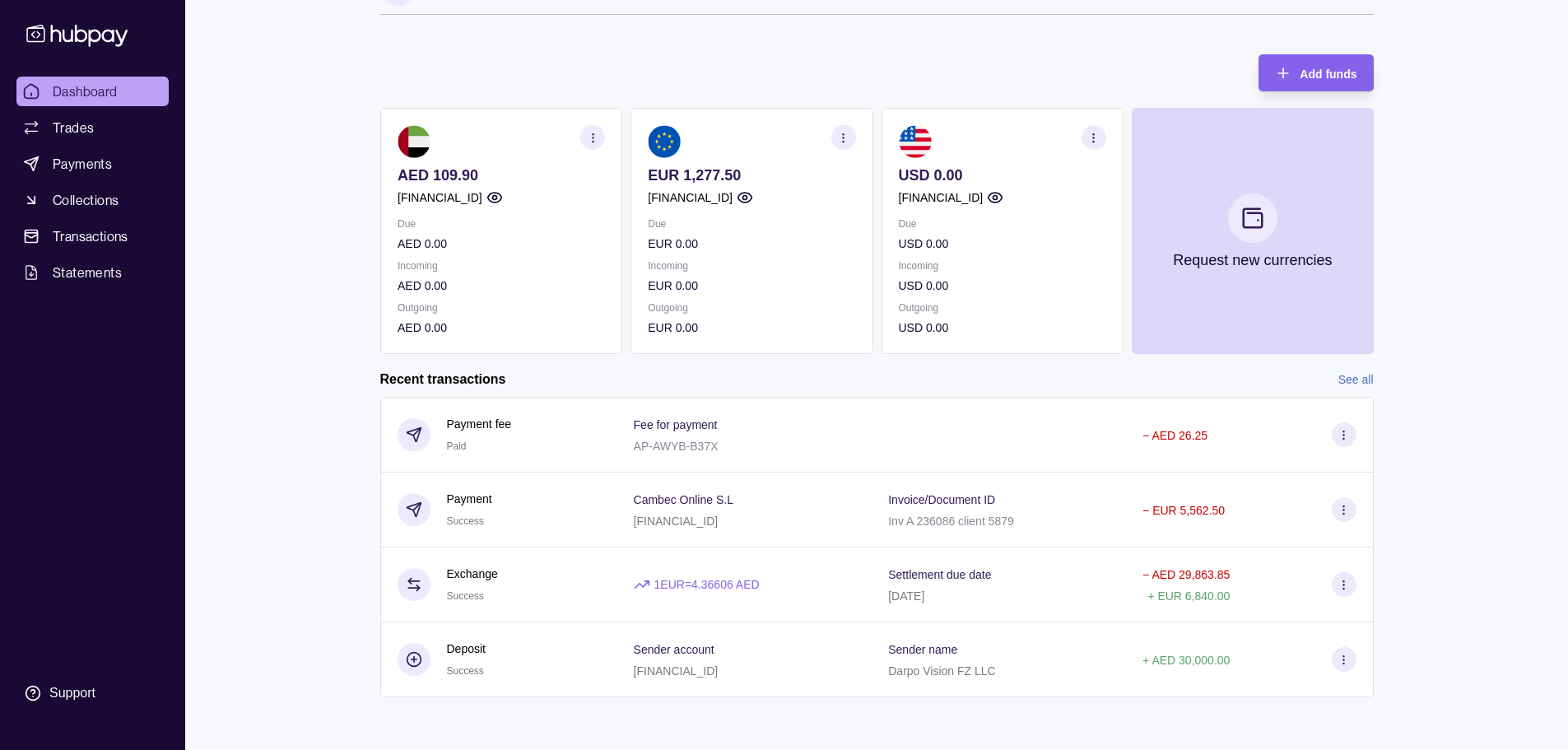
click at [1358, 380] on link "See all" at bounding box center [1356, 379] width 35 height 18
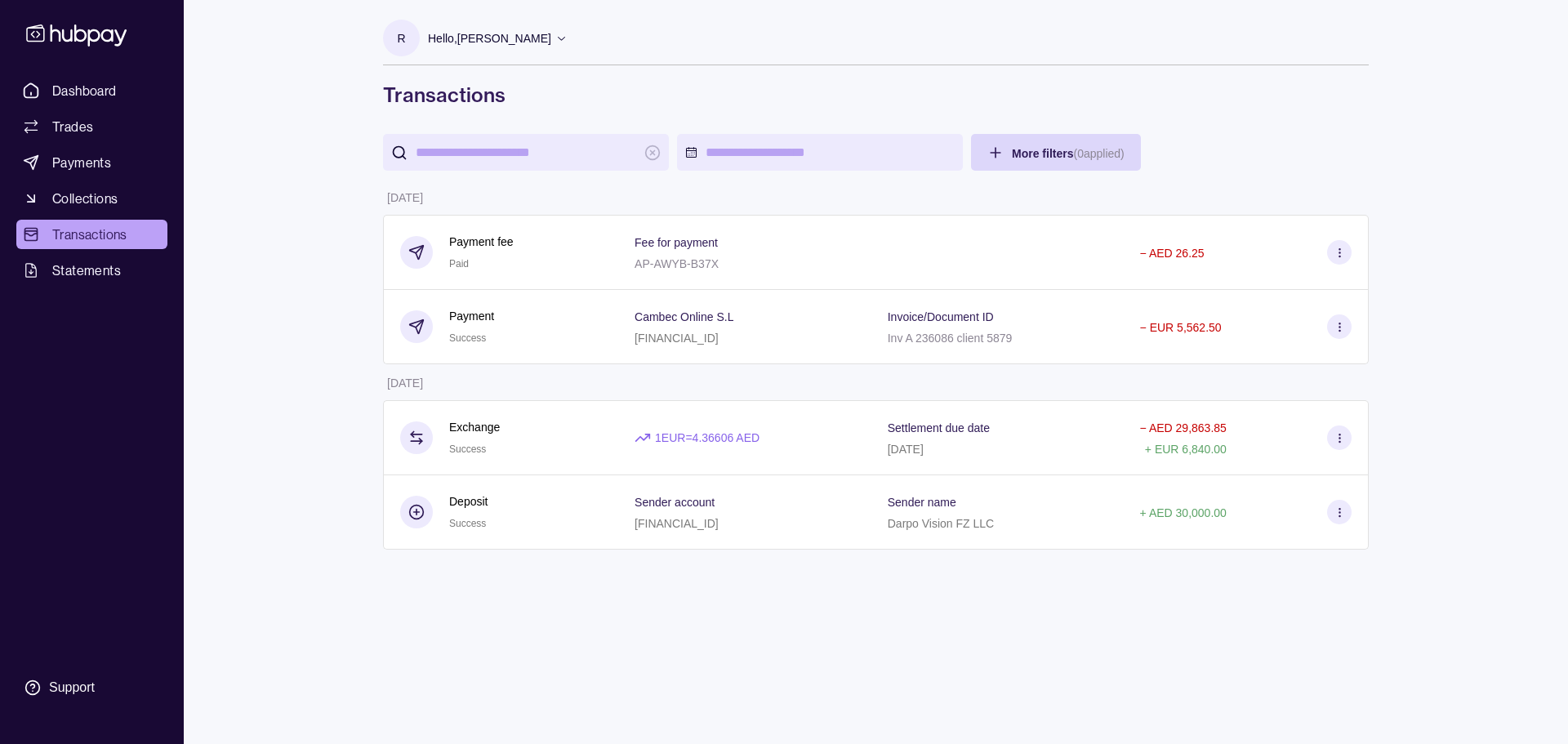
click at [539, 39] on div "Hello, [PERSON_NAME]" at bounding box center [498, 38] width 140 height 34
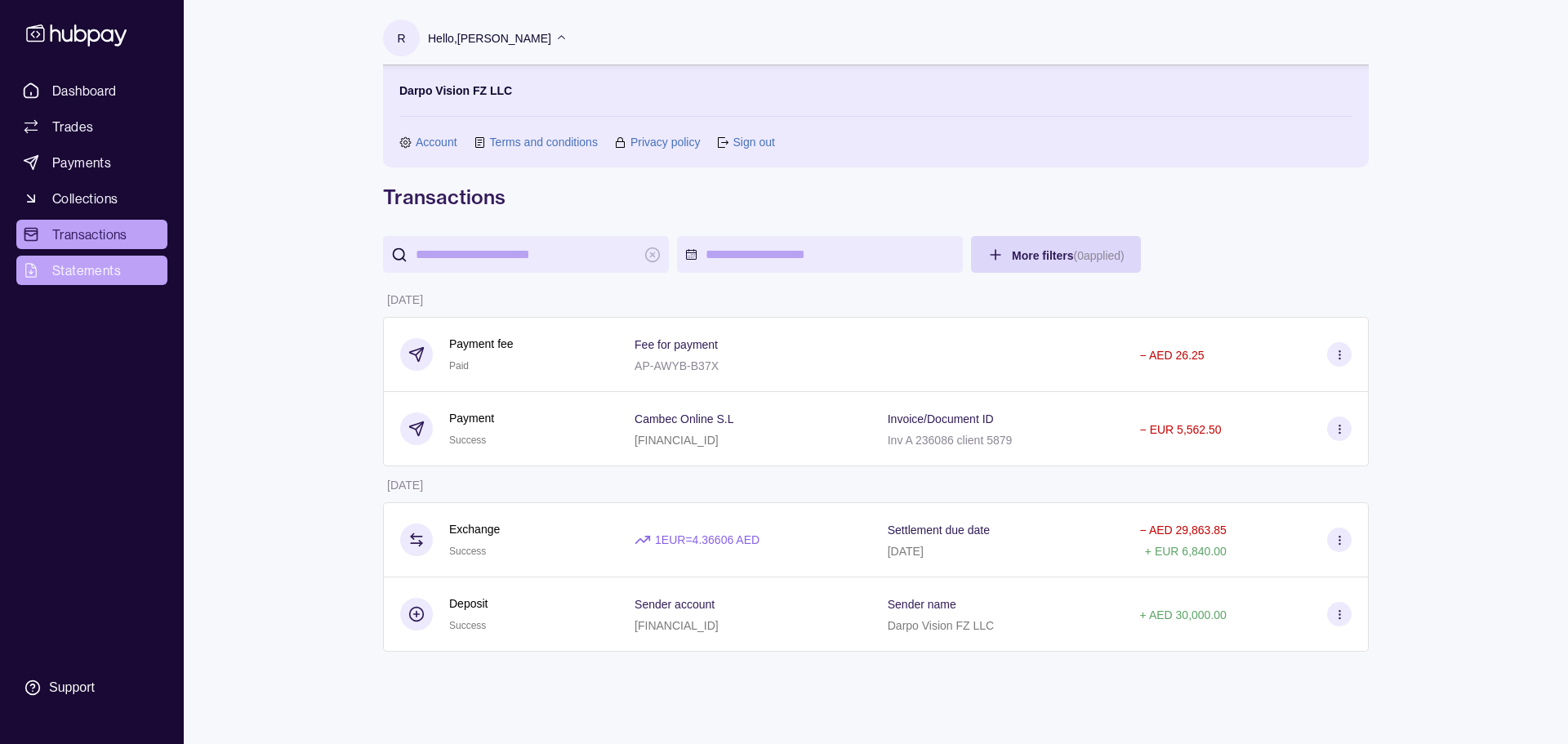
click at [128, 265] on link "Statements" at bounding box center [92, 270] width 151 height 29
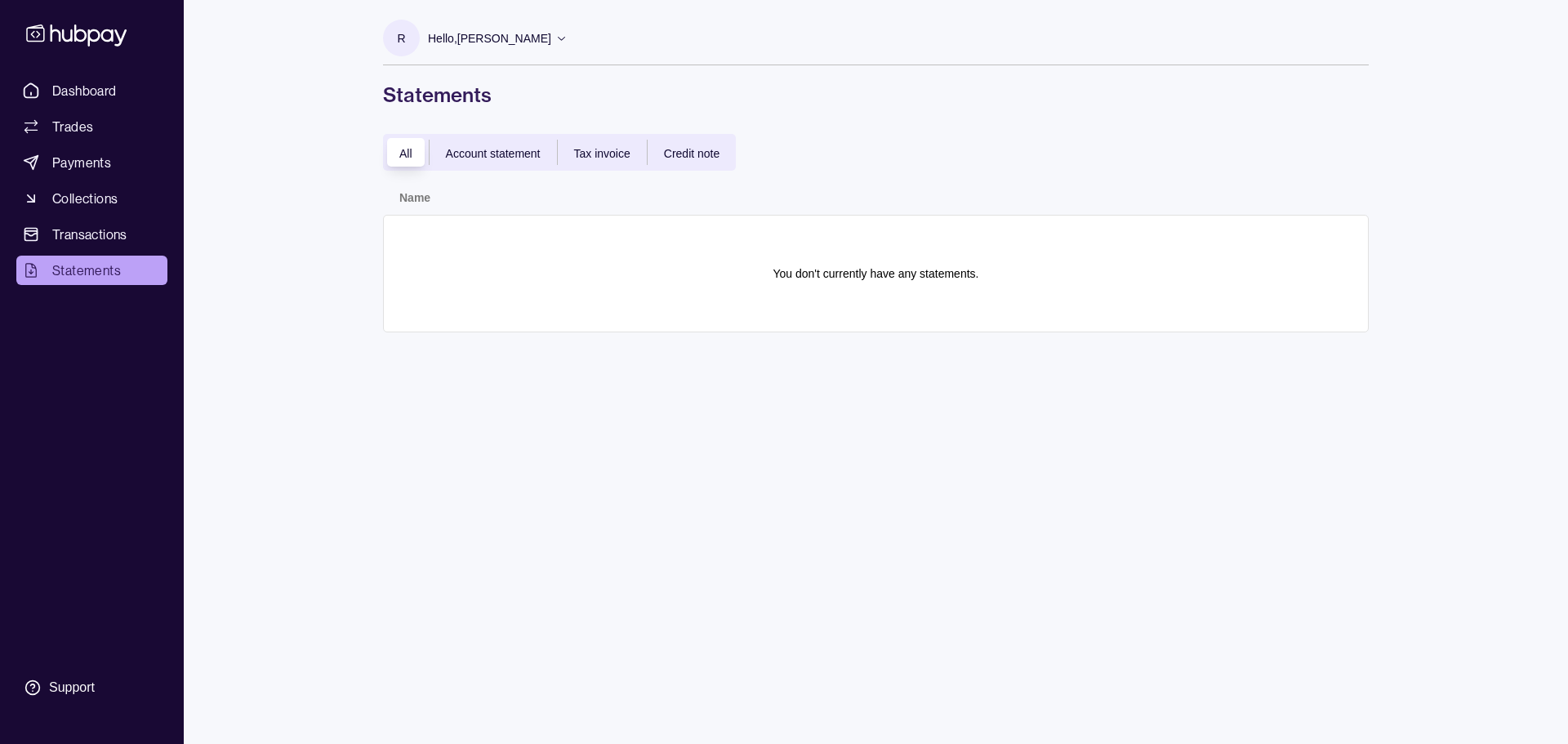
click at [496, 163] on div "All Account statement Tax invoice Credit note" at bounding box center [560, 152] width 353 height 37
click at [494, 147] on span "Account statement" at bounding box center [493, 153] width 95 height 13
click at [872, 279] on p "There are no statements matching your filters." at bounding box center [876, 273] width 233 height 18
drag, startPoint x: 714, startPoint y: 294, endPoint x: 704, endPoint y: 277, distance: 19.7
click at [713, 294] on section "There are no statements matching your filters." at bounding box center [875, 273] width 951 height 83
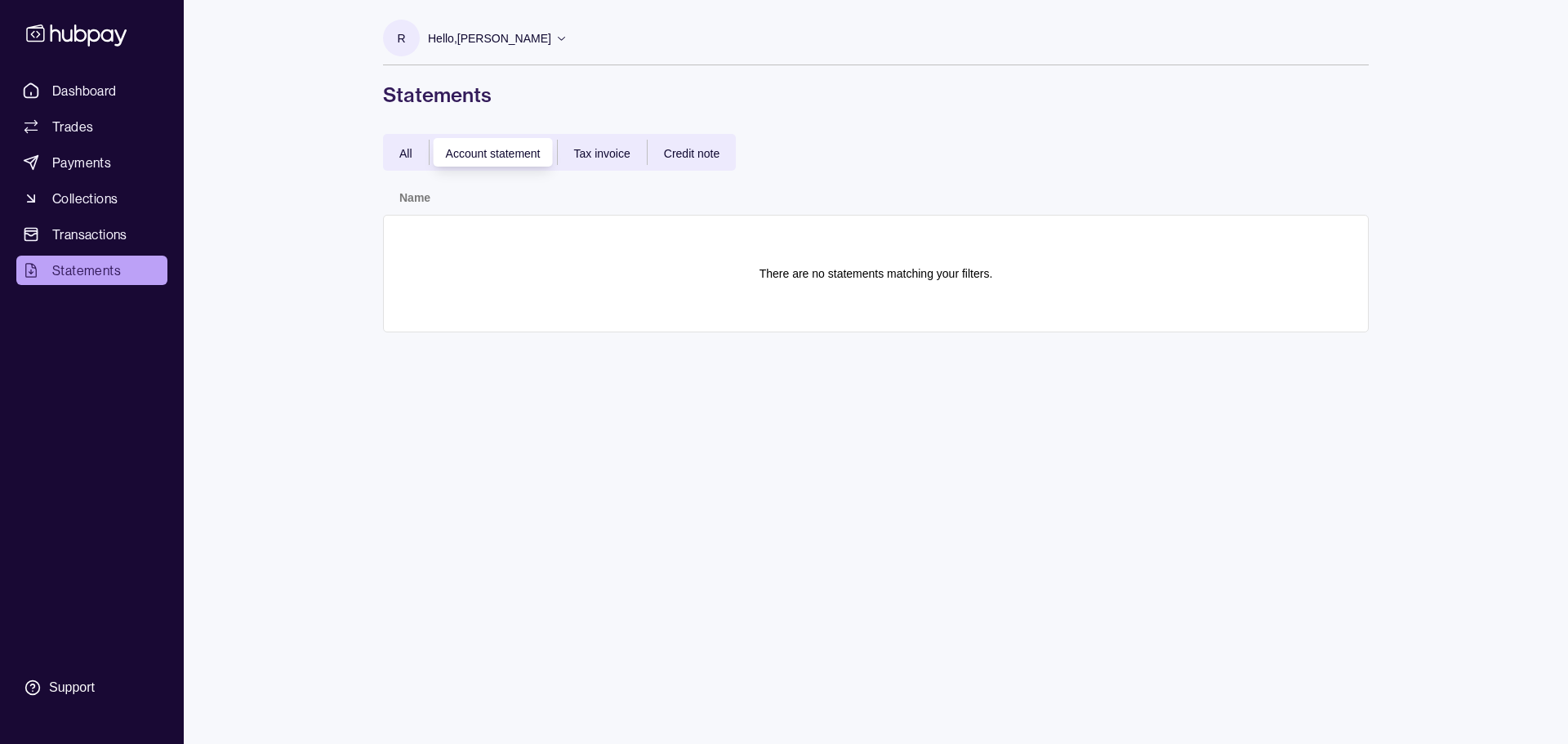
click at [704, 277] on section "There are no statements matching your filters." at bounding box center [875, 273] width 951 height 83
click at [697, 271] on section "There are no statements matching your filters." at bounding box center [875, 273] width 951 height 83
drag, startPoint x: 622, startPoint y: 219, endPoint x: 734, endPoint y: 222, distance: 112.0
click at [623, 219] on div "There are no statements matching your filters." at bounding box center [876, 273] width 985 height 118
click at [734, 221] on div "There are no statements matching your filters." at bounding box center [876, 273] width 985 height 118
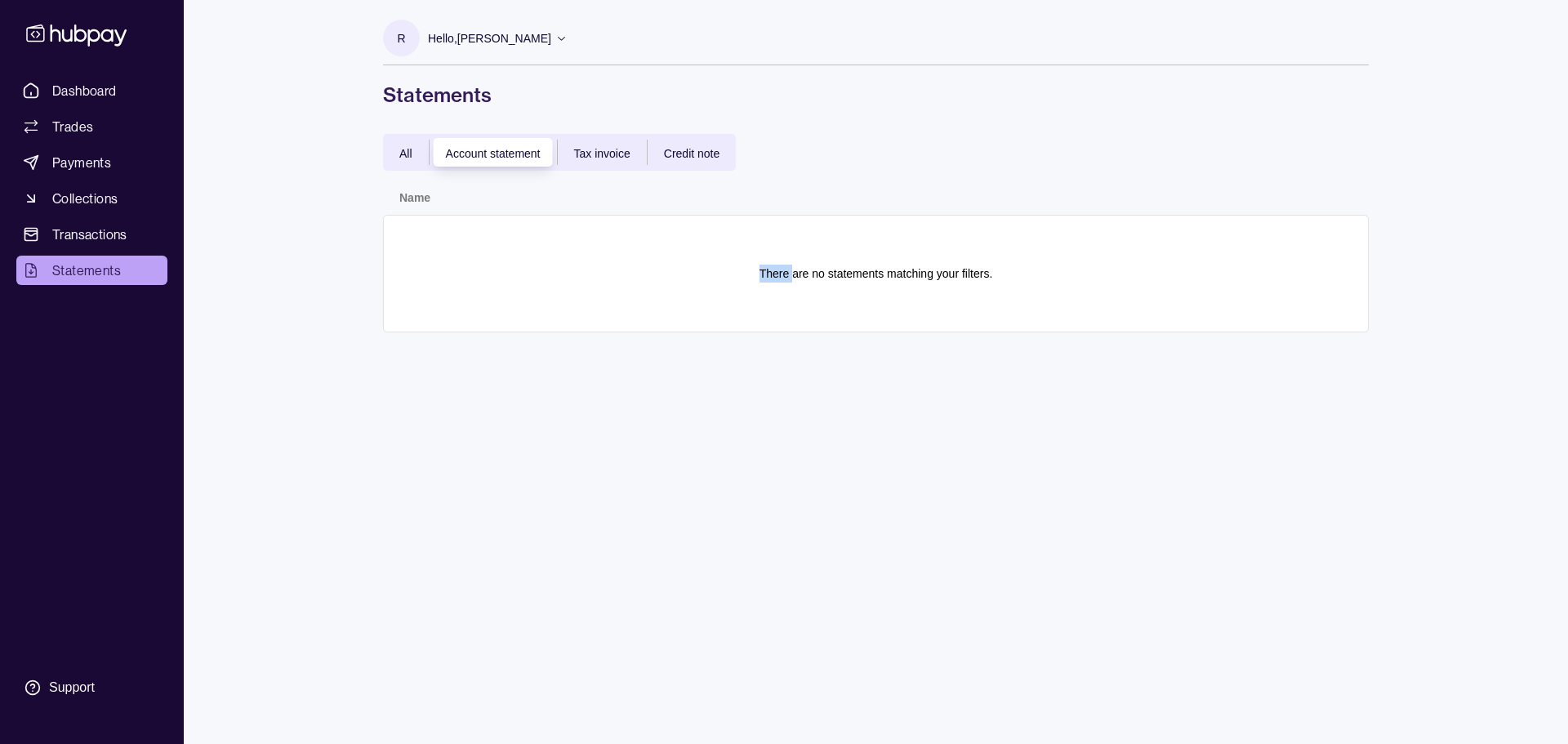
drag, startPoint x: 732, startPoint y: 220, endPoint x: 732, endPoint y: 208, distance: 12.0
click at [732, 217] on div "There are no statements matching your filters." at bounding box center [876, 273] width 985 height 118
click at [605, 151] on span "Tax invoice" at bounding box center [603, 153] width 57 height 13
click at [686, 152] on span "Credit note" at bounding box center [692, 153] width 56 height 13
click at [418, 160] on div "All" at bounding box center [406, 152] width 46 height 20
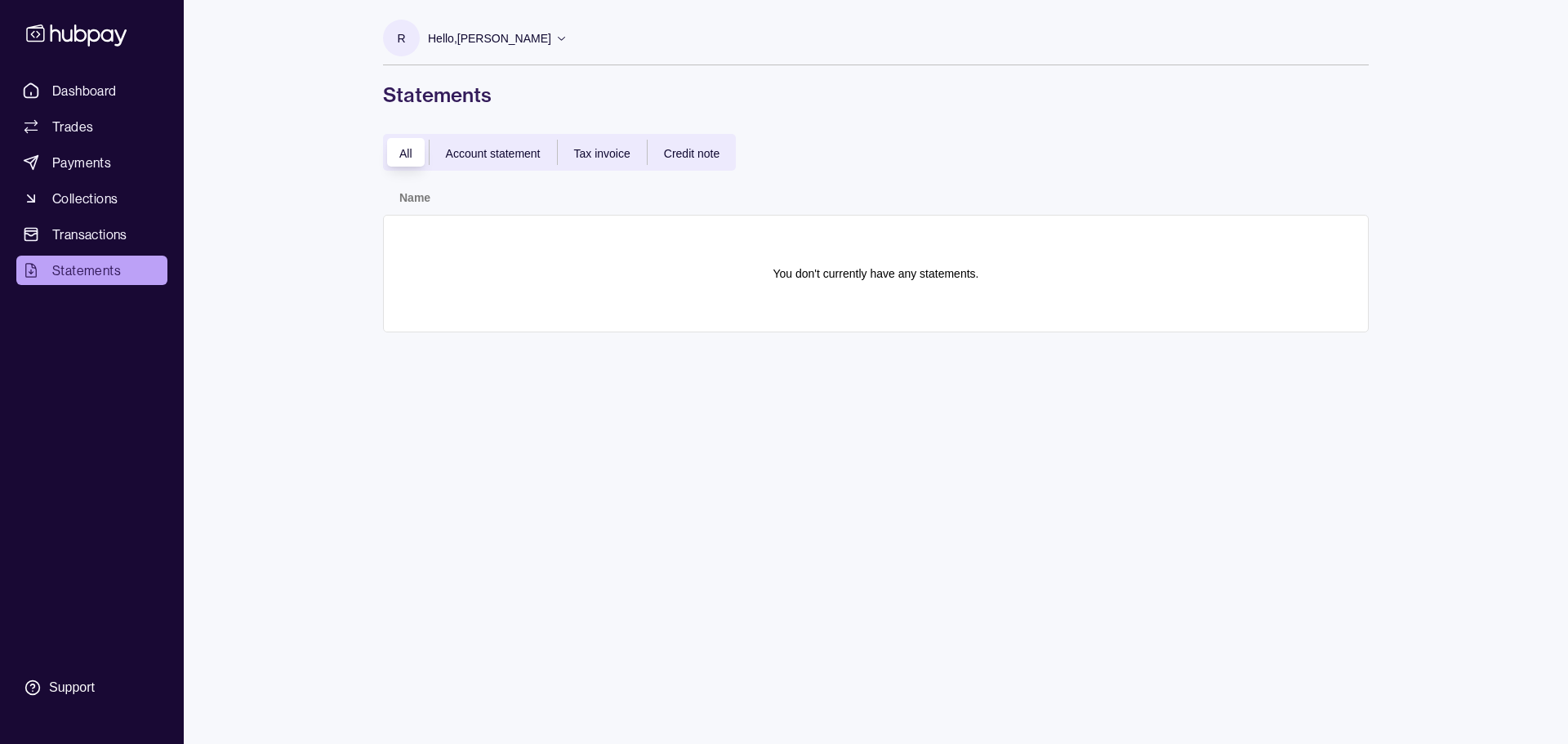
click at [795, 436] on div "R Hello, [PERSON_NAME] Darpo Vision FZ LLC Account Terms and conditions Privacy…" at bounding box center [875, 372] width 1051 height 744
click at [102, 88] on span "Dashboard" at bounding box center [85, 91] width 64 height 20
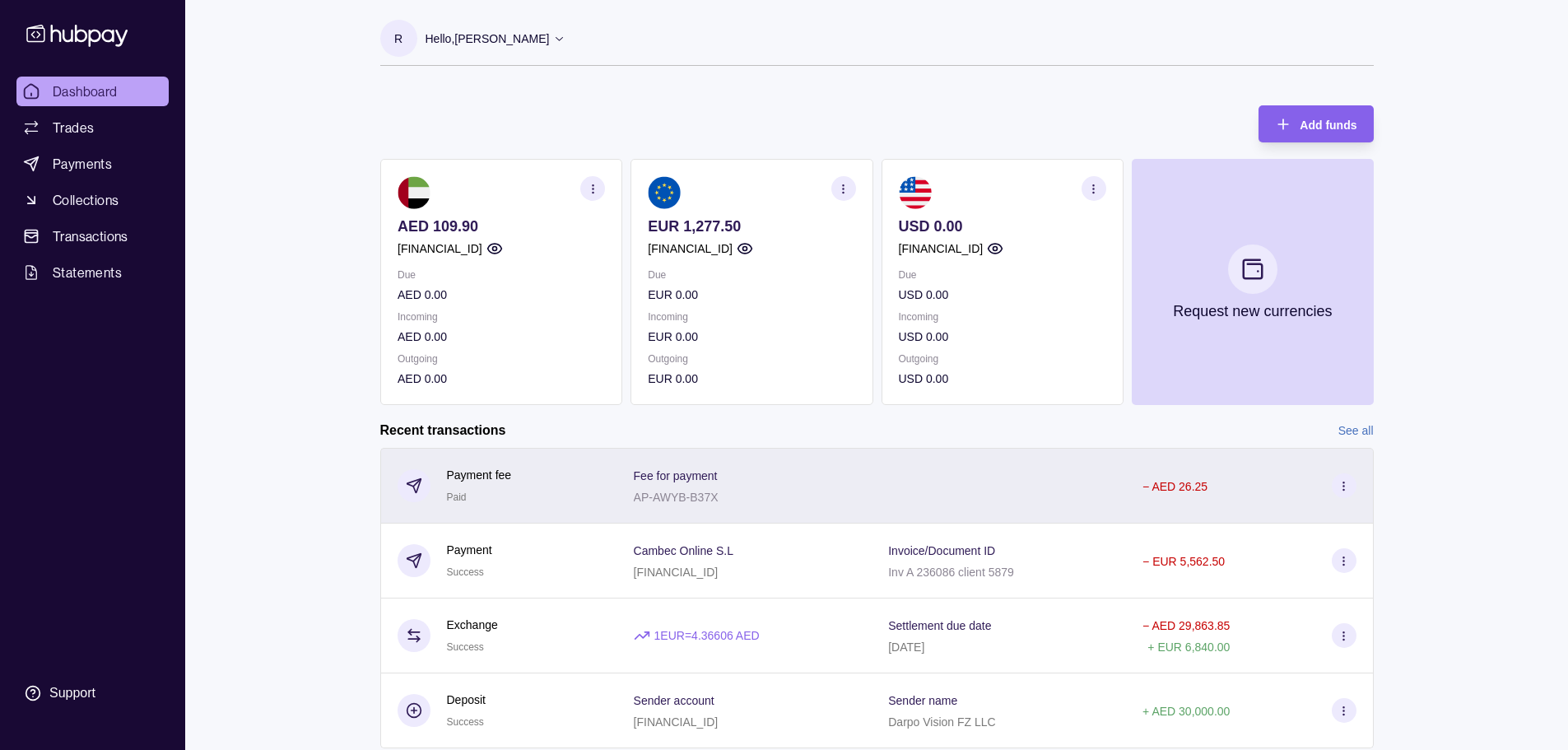
scroll to position [51, 0]
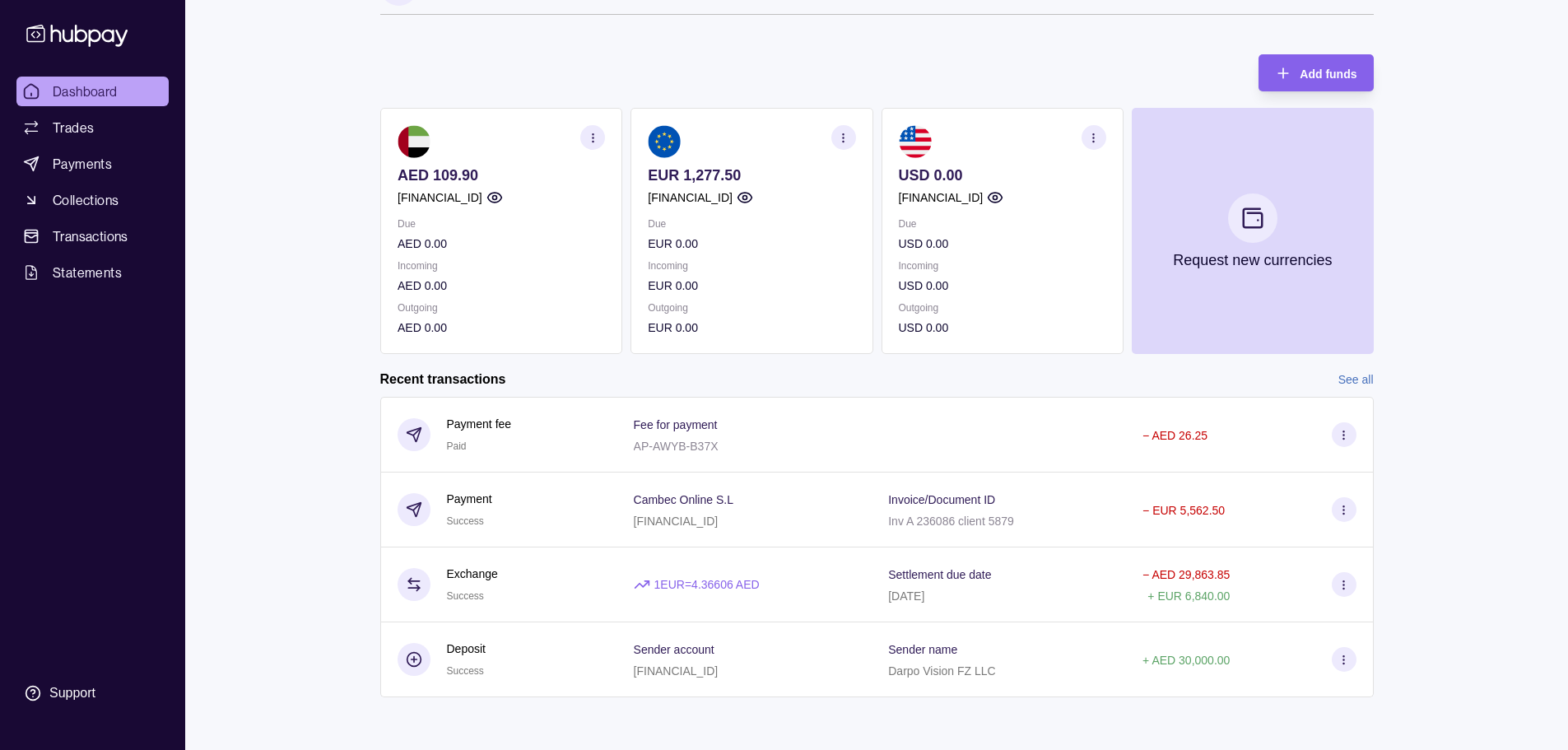
click at [1342, 377] on link "See all" at bounding box center [1356, 379] width 35 height 18
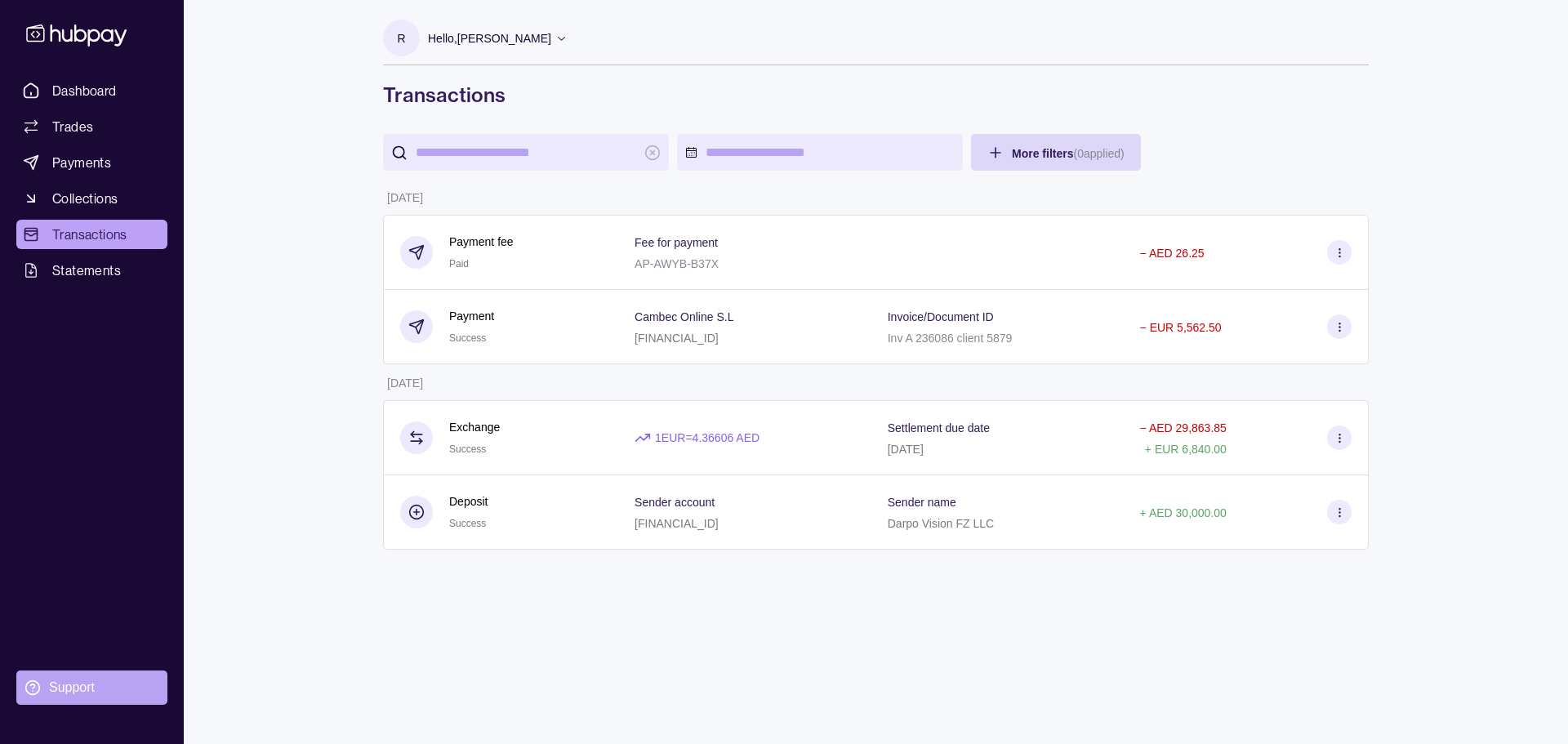
click at [67, 680] on div "Support" at bounding box center [71, 687] width 46 height 18
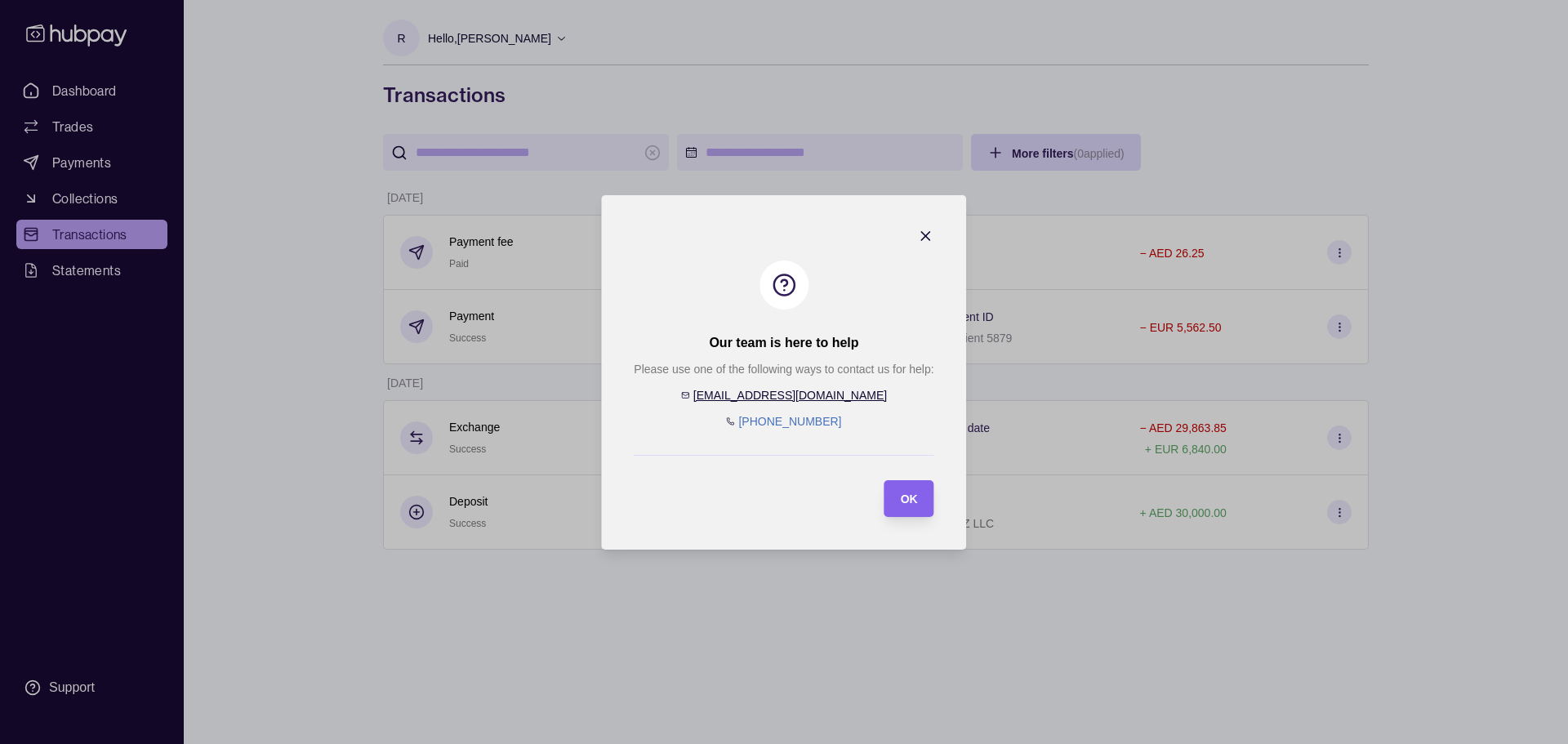
click at [910, 228] on section "Our team is here to help Please use one of the following ways to contact us for…" at bounding box center [784, 372] width 365 height 354
click at [931, 233] on icon "button" at bounding box center [926, 236] width 17 height 17
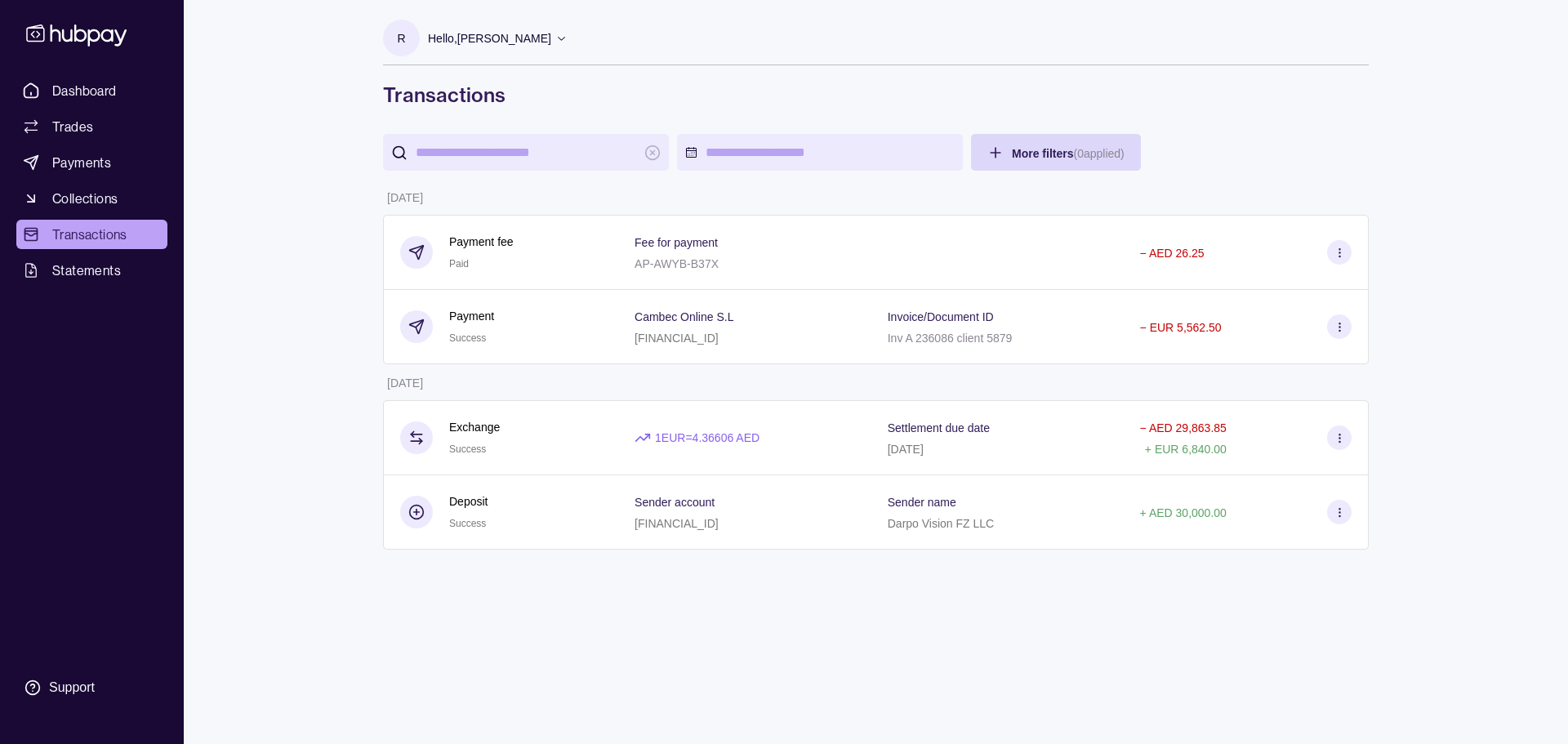
click at [650, 598] on div "R Hello, [PERSON_NAME] Darpo Vision FZ LLC Account Terms and conditions Privacy…" at bounding box center [875, 372] width 1051 height 744
click at [563, 659] on div "R Hello, [PERSON_NAME] Darpo Vision FZ LLC Account Terms and conditions Privacy…" at bounding box center [875, 372] width 1051 height 744
click at [71, 90] on span "Dashboard" at bounding box center [85, 91] width 64 height 20
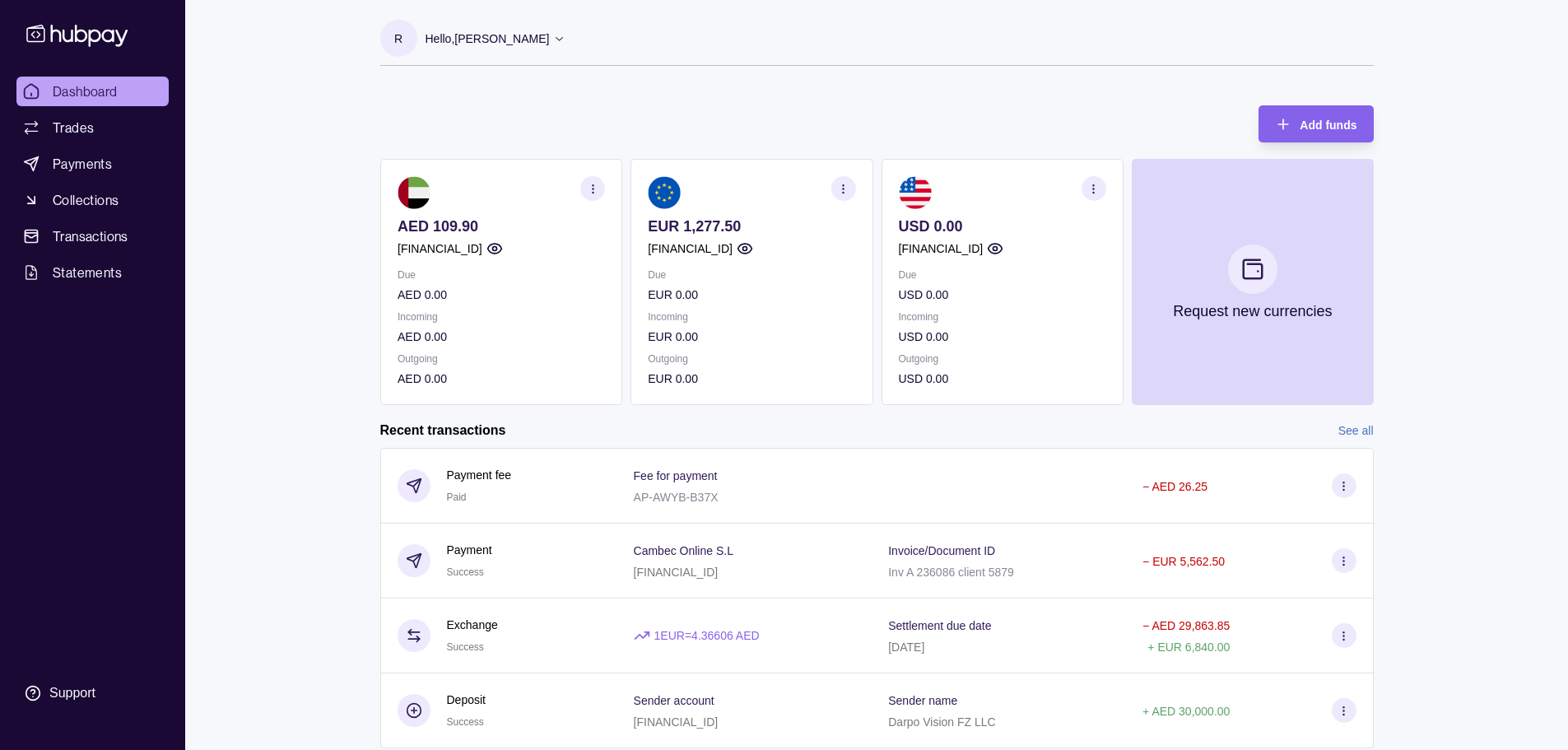
click at [341, 504] on div "Dashboard Trades Payments Collections Transactions Statements Support R Hello, …" at bounding box center [784, 400] width 1568 height 801
click at [301, 528] on div "Dashboard Trades Payments Collections Transactions Statements Support R Hello, …" at bounding box center [784, 400] width 1568 height 801
click at [709, 93] on div "Add funds AED 109.90 [FINANCIAL_ID] Due AED 0.00 Incoming AED 0.00 Outgoing AED…" at bounding box center [877, 246] width 993 height 316
click at [504, 87] on div "R Hello, [PERSON_NAME] Darpo Vision FZ LLC Account Terms and conditions Privacy…" at bounding box center [876, 390] width 1059 height 780
click at [303, 421] on div "Dashboard Trades Payments Collections Transactions Statements Support R Hello, …" at bounding box center [784, 400] width 1568 height 801
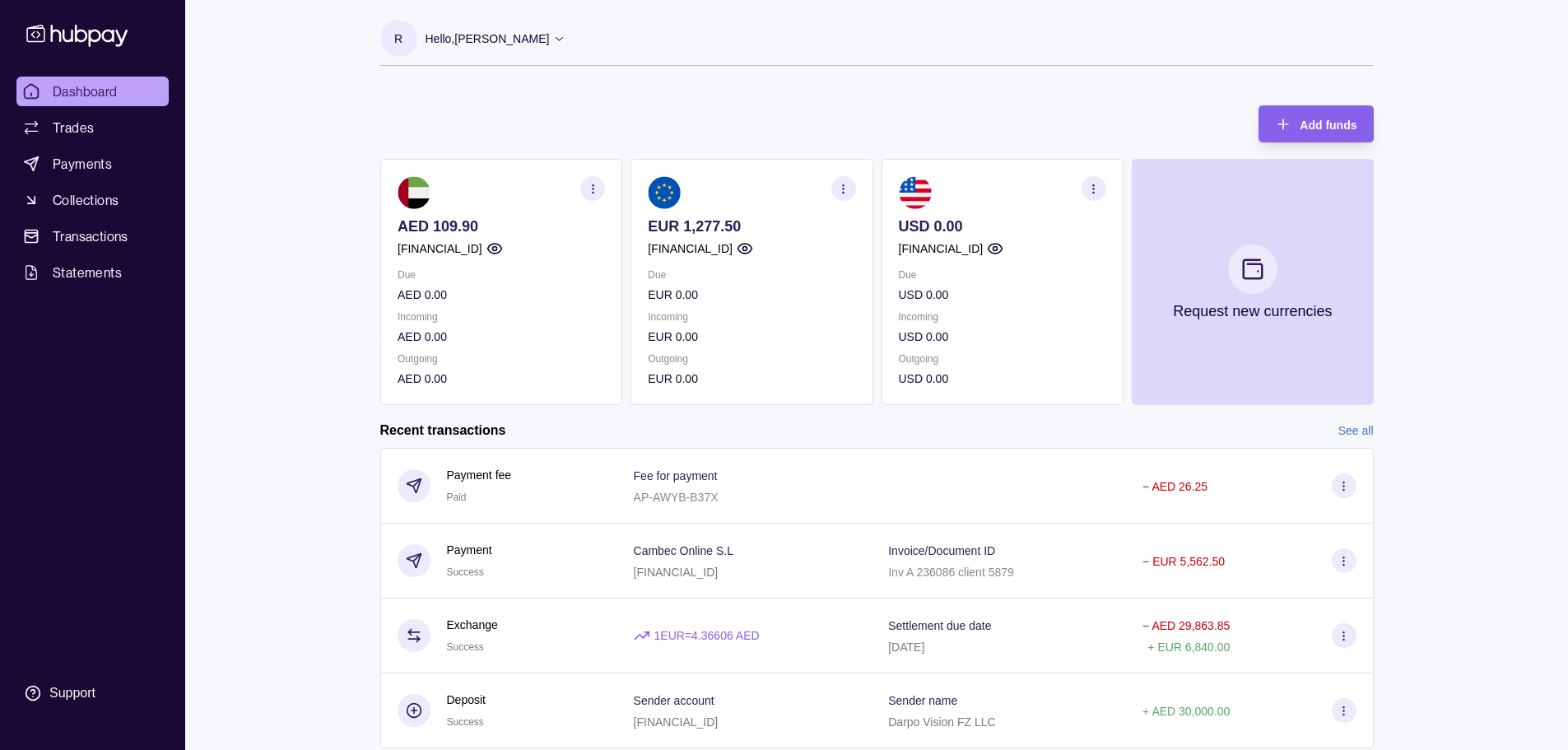
click at [288, 492] on div "Dashboard Trades Payments Collections Transactions Statements Support R Hello, …" at bounding box center [784, 400] width 1568 height 801
